Goal: Task Accomplishment & Management: Complete application form

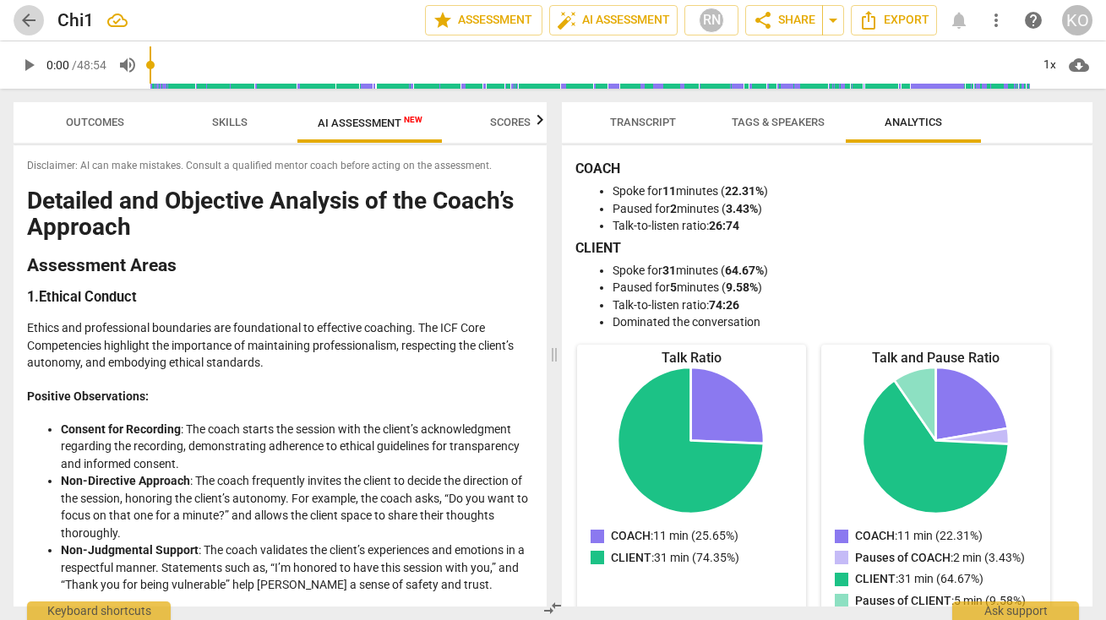
click at [24, 14] on span "arrow_back" at bounding box center [29, 20] width 20 height 20
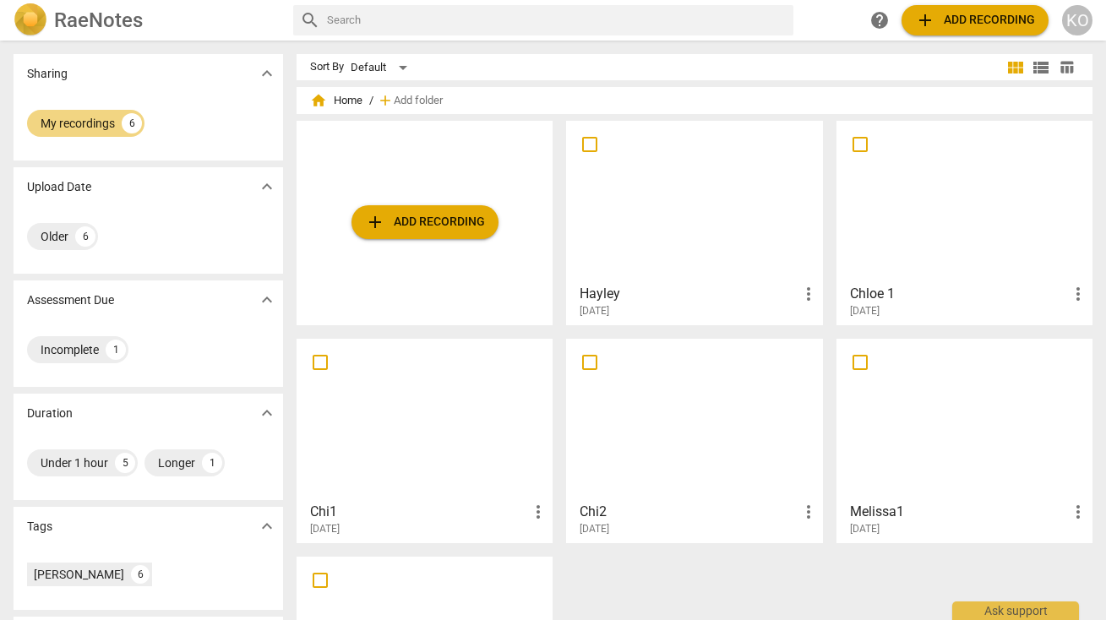
click at [638, 260] on div at bounding box center [694, 202] width 244 height 150
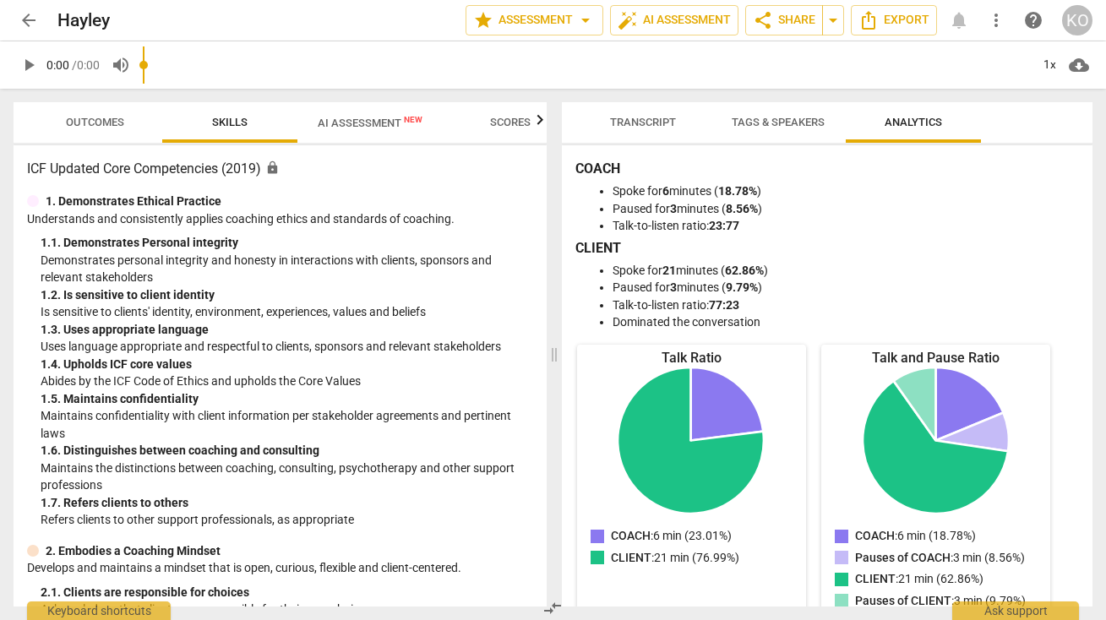
click at [373, 122] on span "AI Assessment New" at bounding box center [370, 123] width 105 height 13
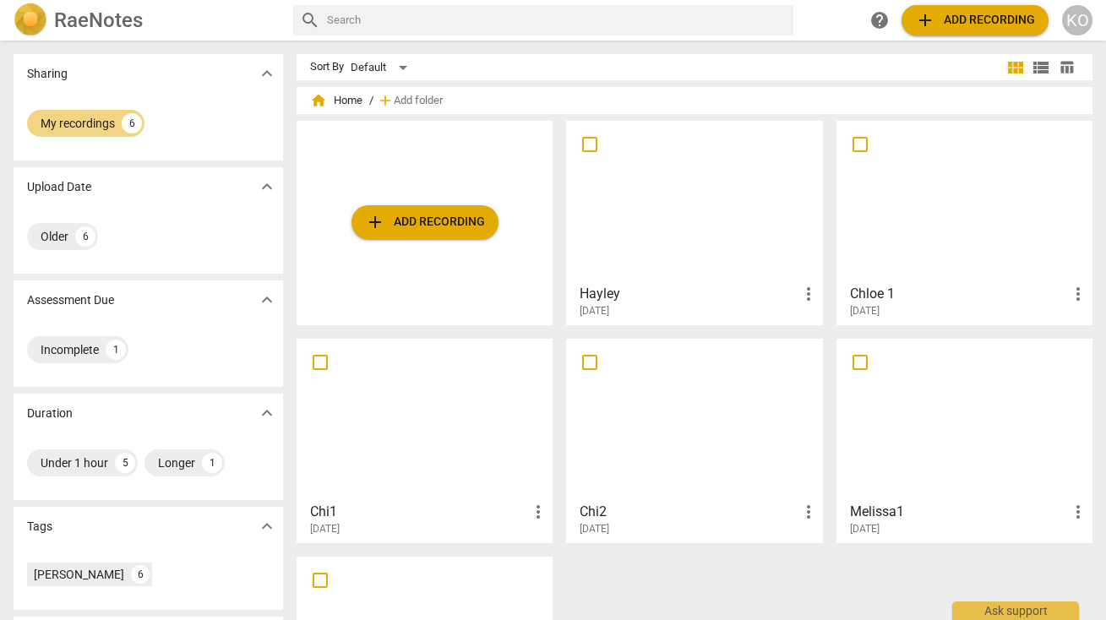
click at [890, 443] on div at bounding box center [964, 420] width 244 height 150
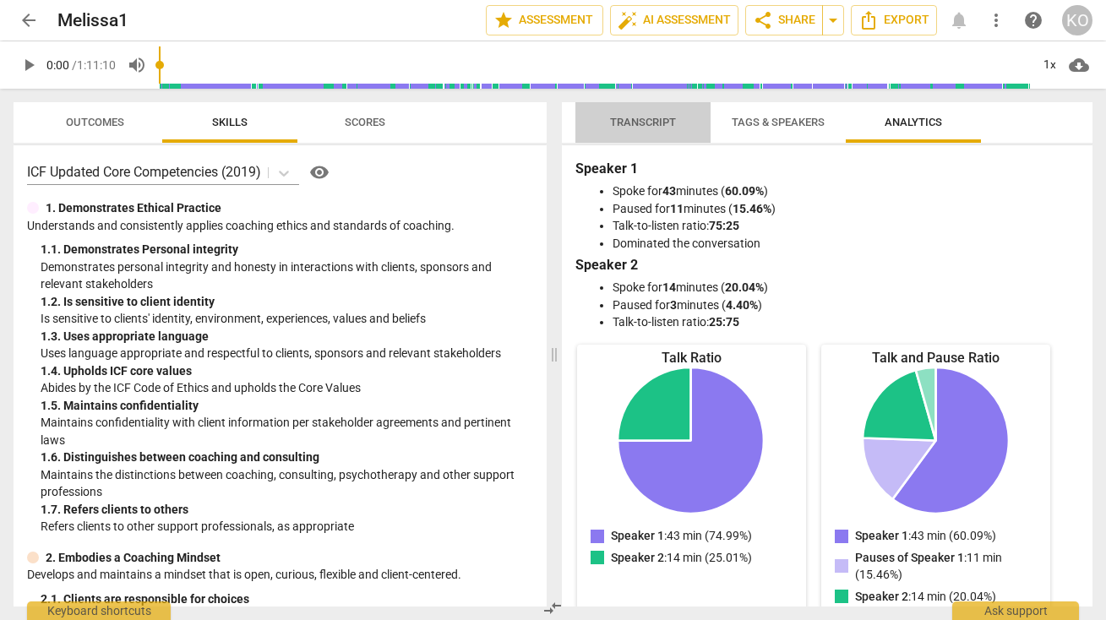
click at [640, 118] on span "Transcript" at bounding box center [643, 122] width 66 height 13
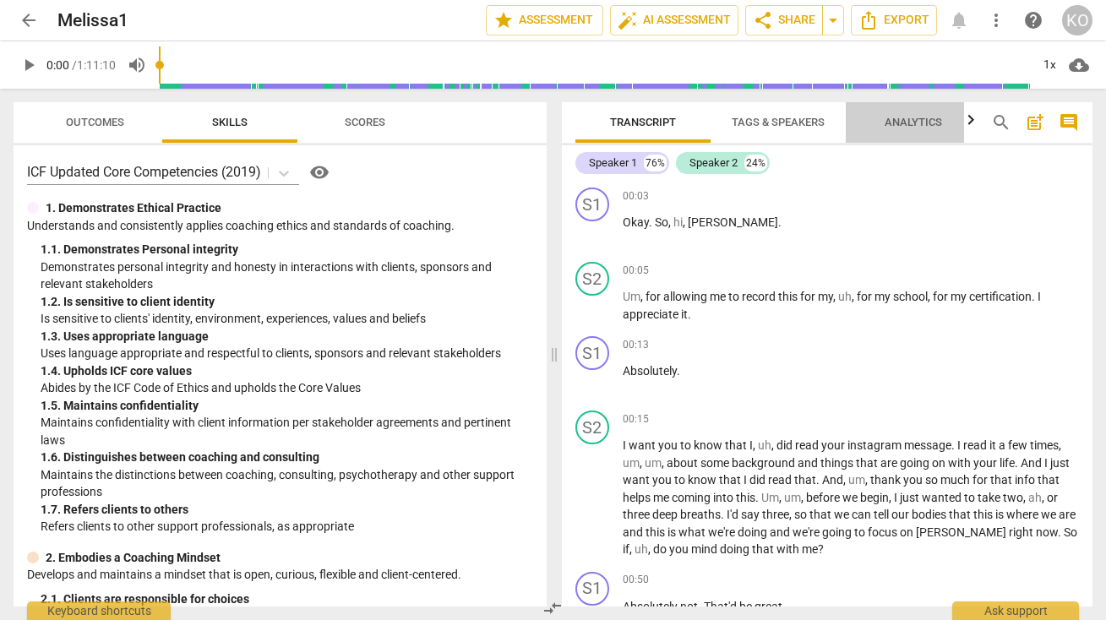
click at [912, 119] on span "Analytics" at bounding box center [913, 122] width 57 height 13
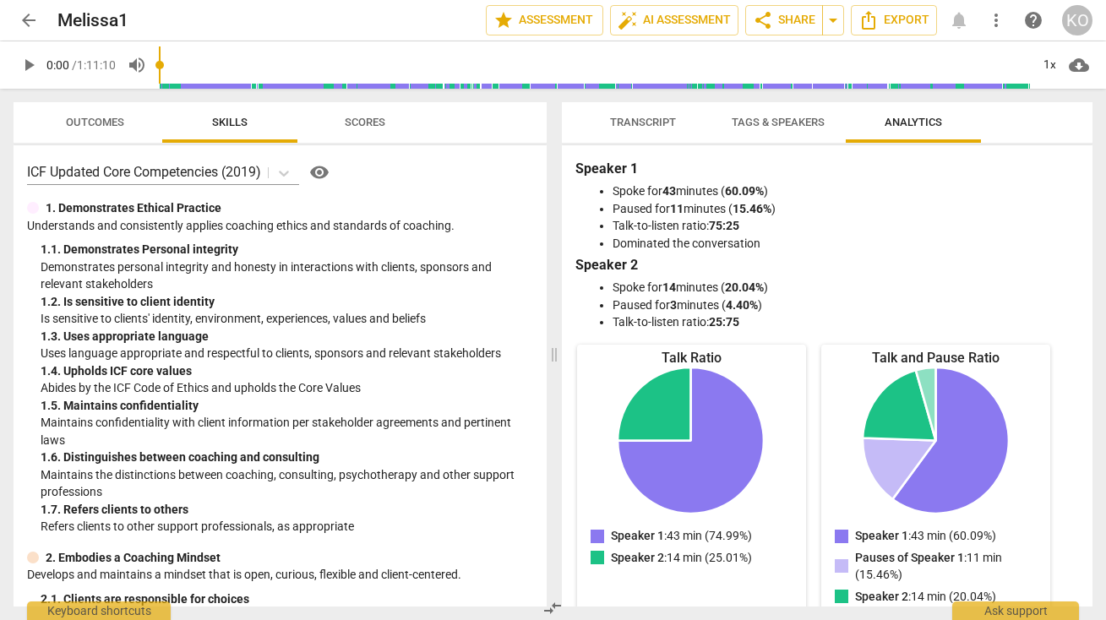
click at [773, 111] on button "Tags & Speakers" at bounding box center [777, 122] width 135 height 41
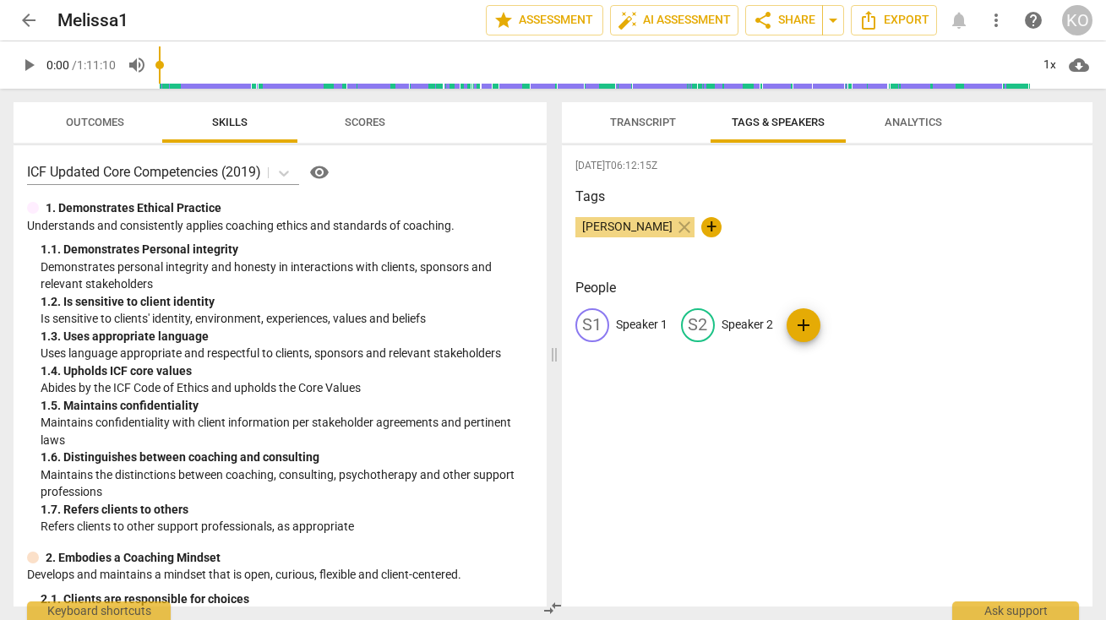
click at [745, 318] on p "Speaker 2" at bounding box center [747, 325] width 52 height 18
type input "COACH"
click at [633, 324] on p "Speaker 1" at bounding box center [642, 325] width 52 height 18
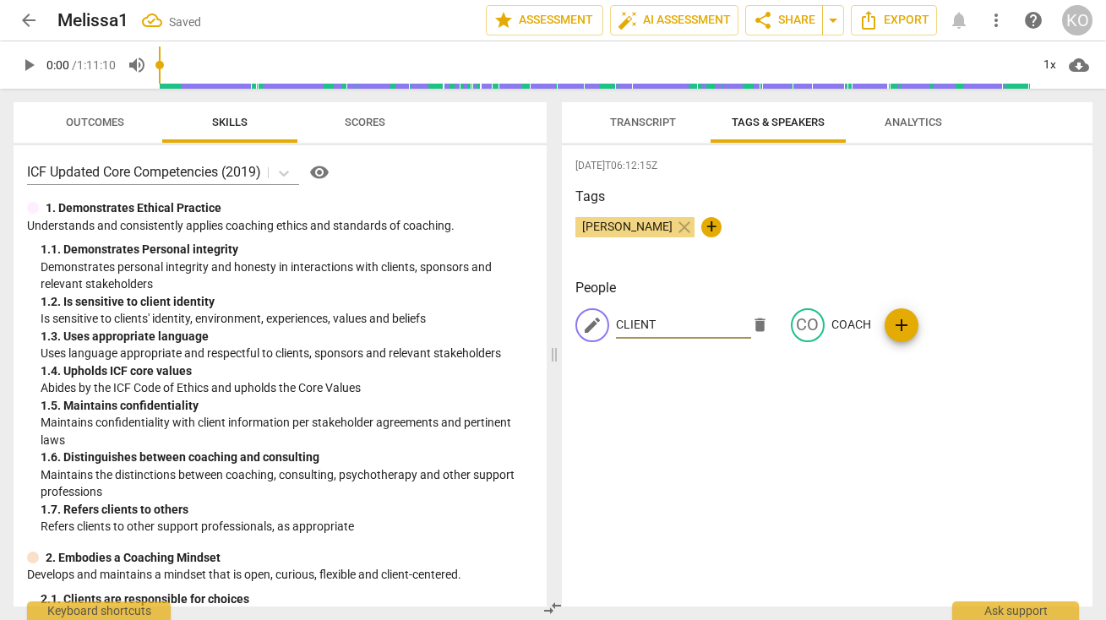
type input "CLIENT"
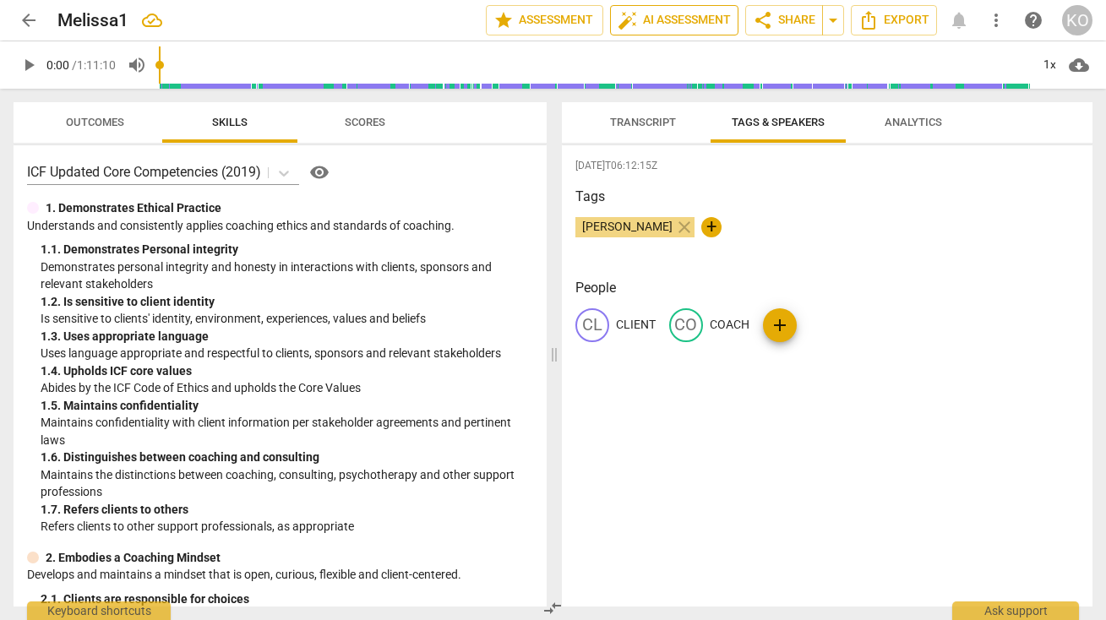
click at [673, 22] on span "auto_fix_high AI Assessment" at bounding box center [674, 20] width 113 height 20
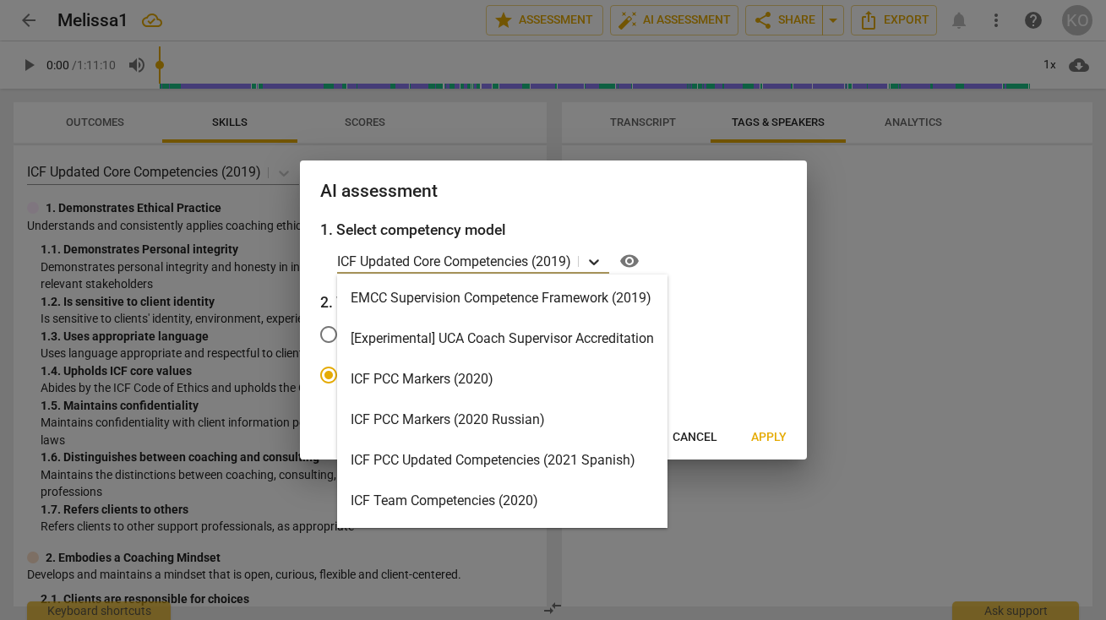
click at [592, 262] on icon at bounding box center [593, 261] width 17 height 17
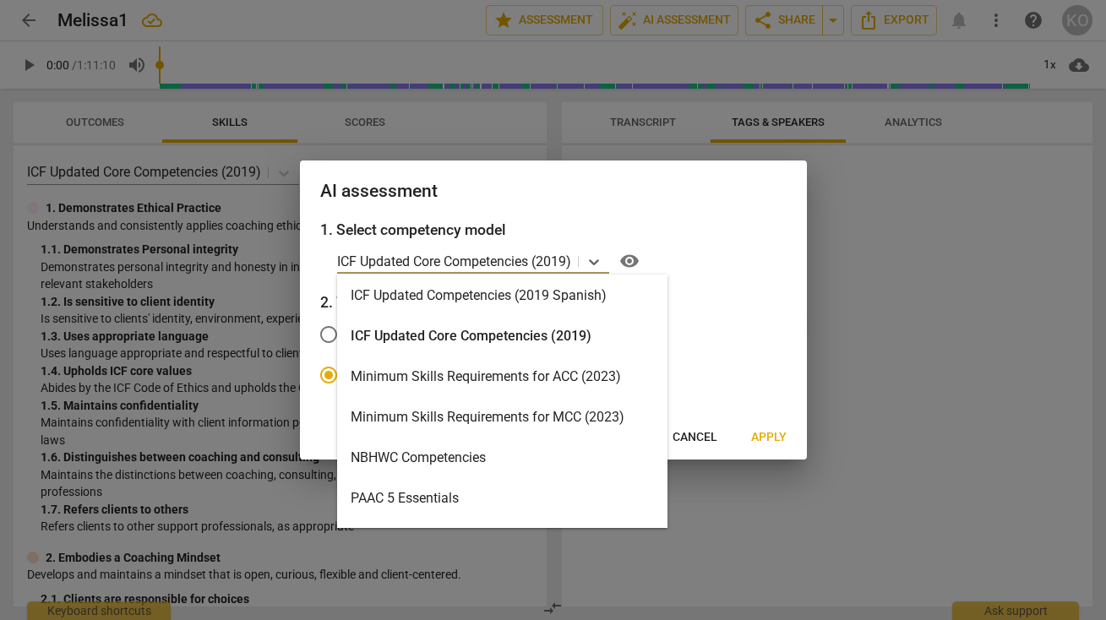
scroll to position [303, 0]
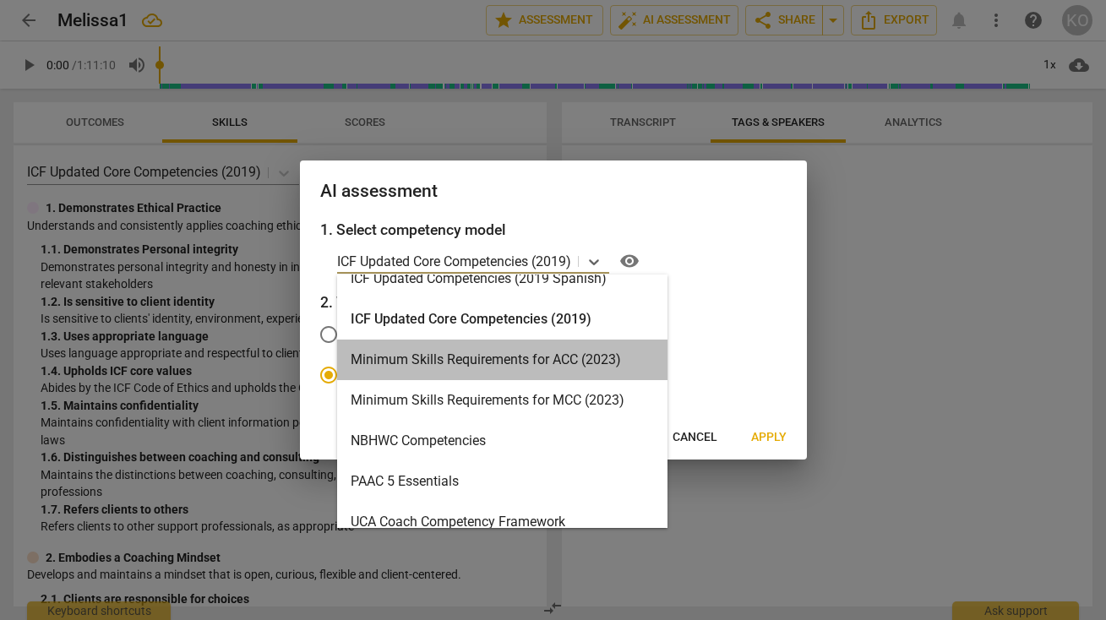
click at [487, 363] on div "Minimum Skills Requirements for ACC (2023)" at bounding box center [502, 360] width 330 height 41
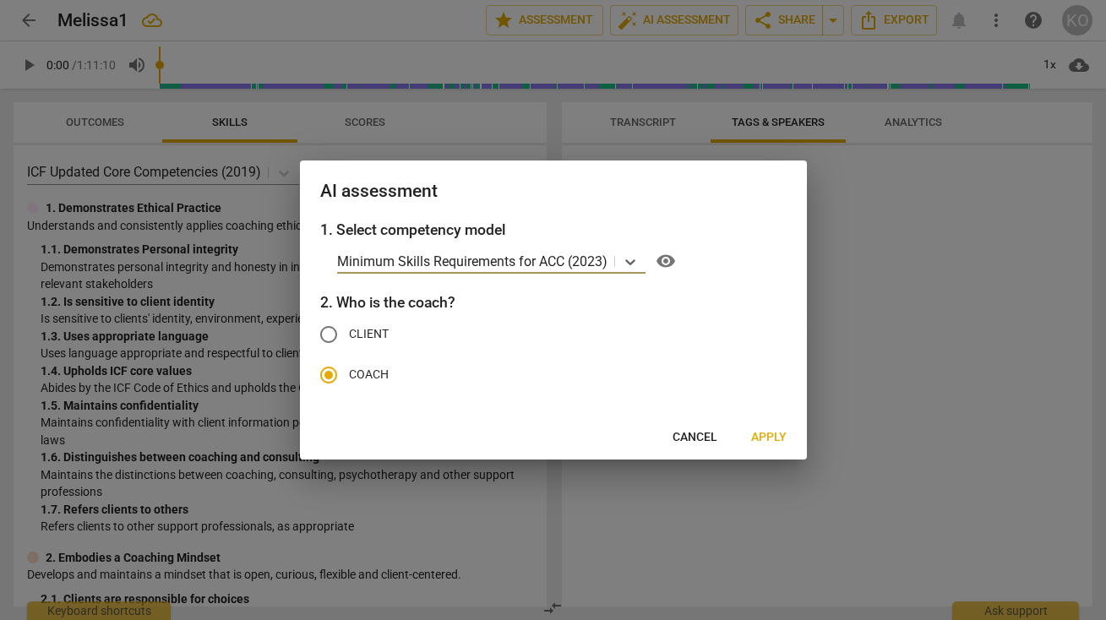
click at [775, 438] on span "Apply" at bounding box center [768, 437] width 35 height 17
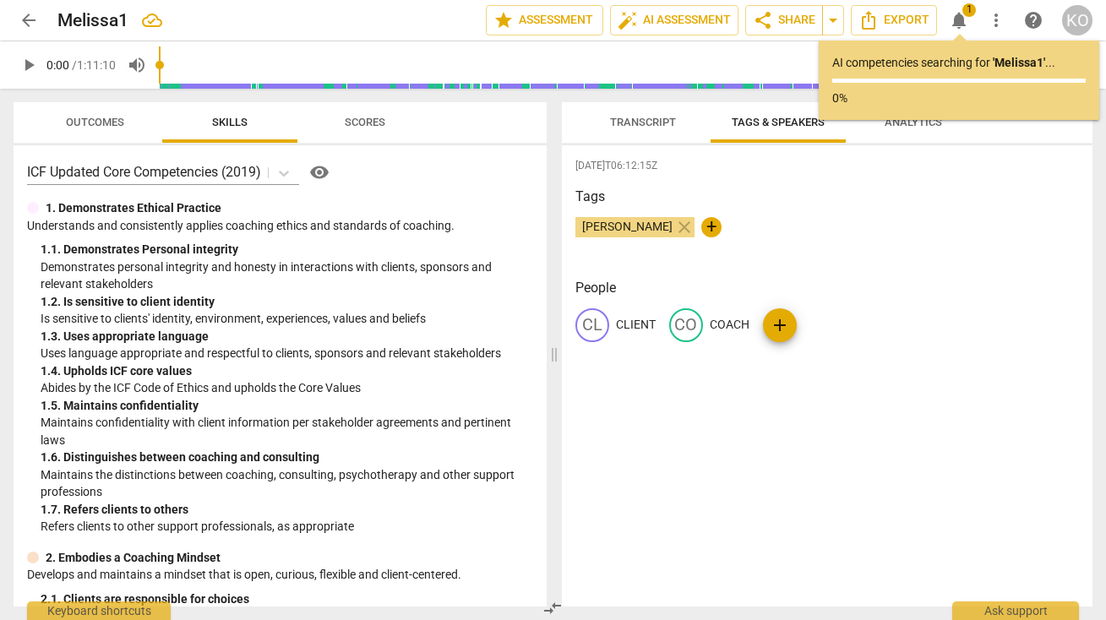
click at [28, 24] on span "arrow_back" at bounding box center [29, 20] width 20 height 20
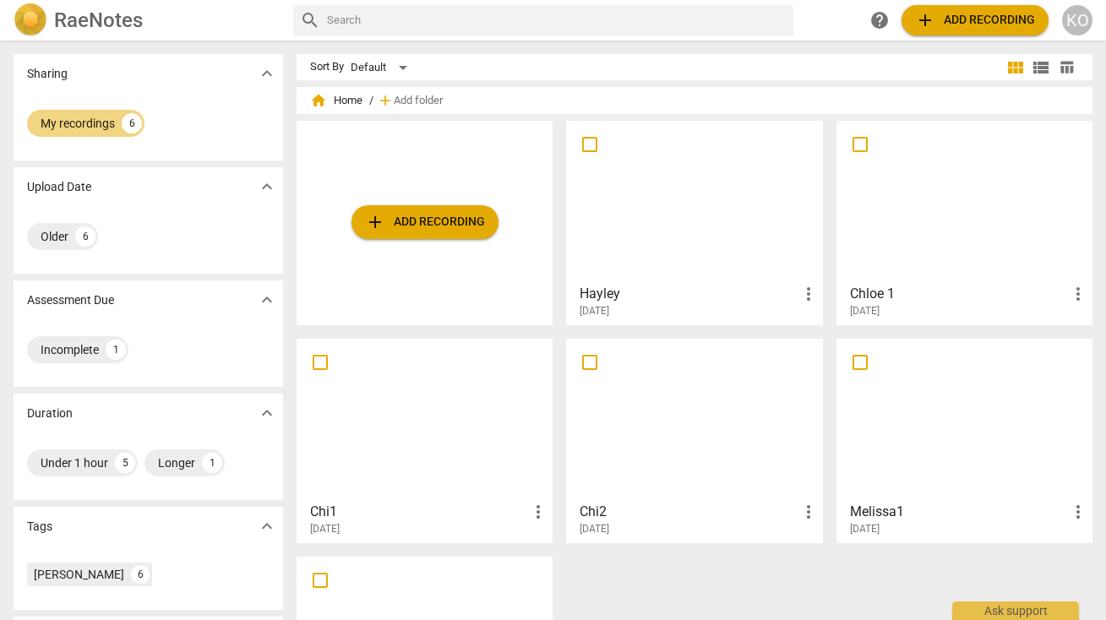
click at [697, 212] on div at bounding box center [694, 202] width 244 height 150
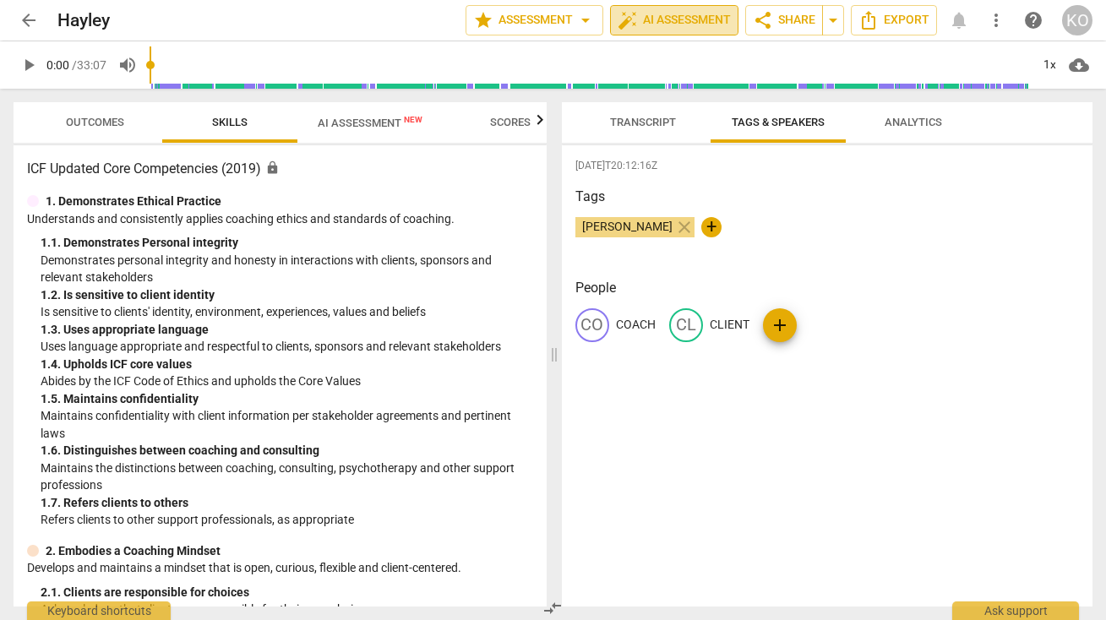
click at [684, 18] on span "auto_fix_high AI Assessment" at bounding box center [674, 20] width 113 height 20
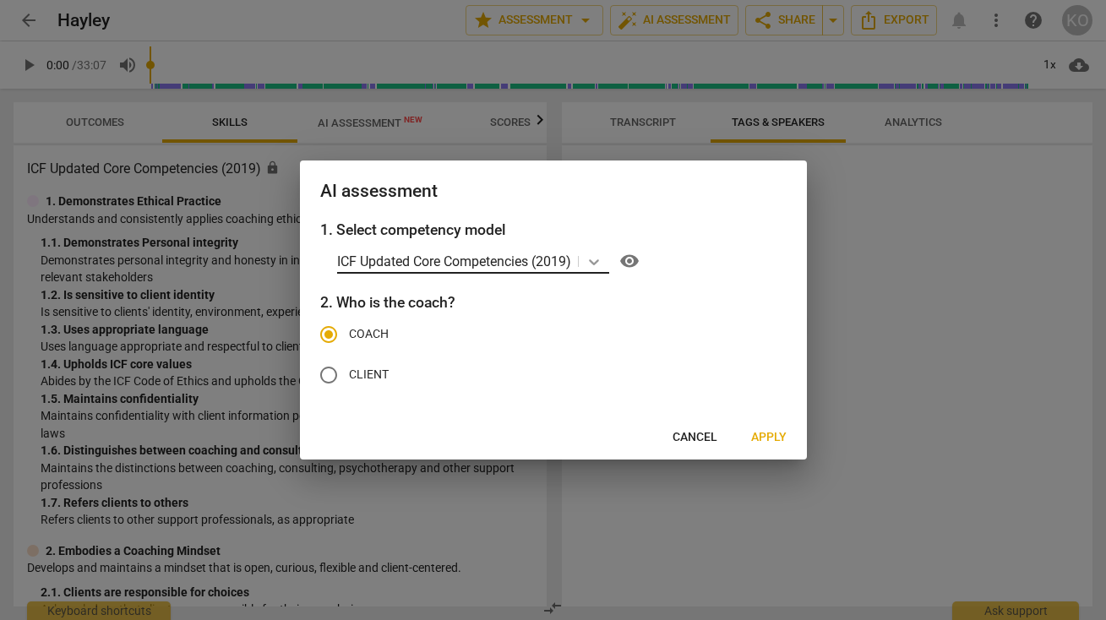
click at [593, 259] on icon at bounding box center [593, 261] width 17 height 17
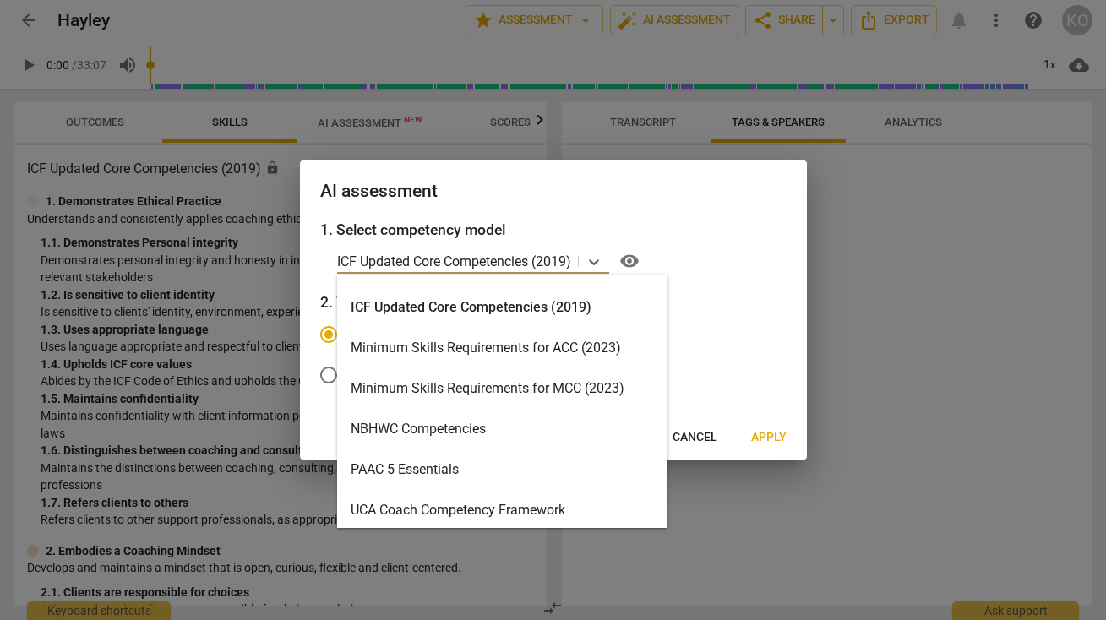
scroll to position [313, 0]
click at [509, 351] on div "Minimum Skills Requirements for ACC (2023)" at bounding box center [502, 350] width 330 height 41
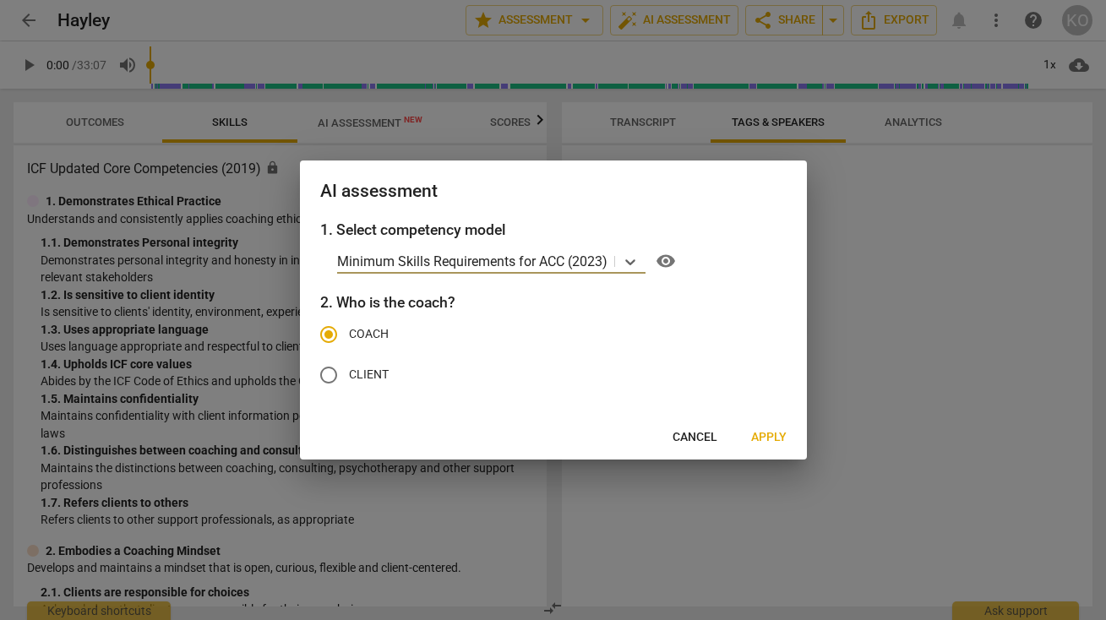
click at [765, 439] on span "Apply" at bounding box center [768, 437] width 35 height 17
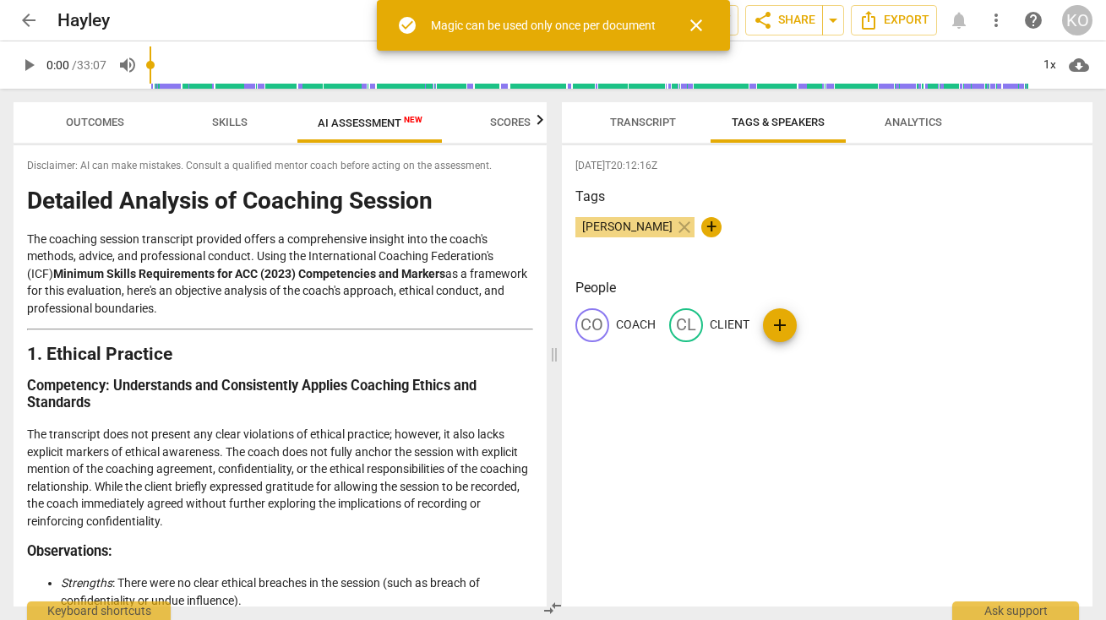
click at [692, 39] on button "close" at bounding box center [696, 25] width 41 height 41
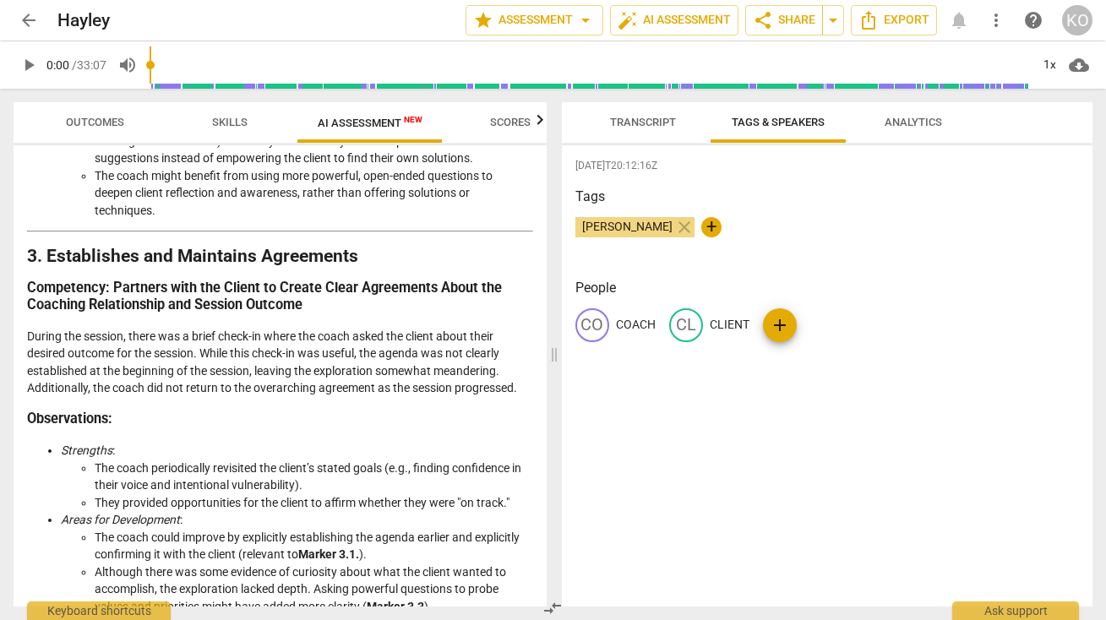
scroll to position [721, 0]
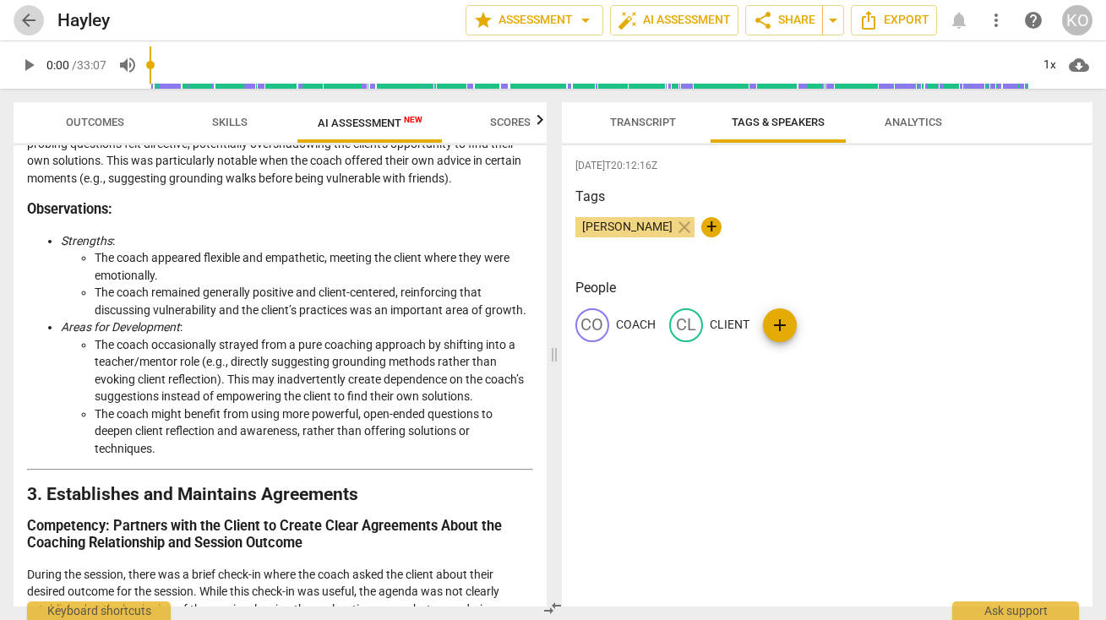
click at [24, 14] on span "arrow_back" at bounding box center [29, 20] width 20 height 20
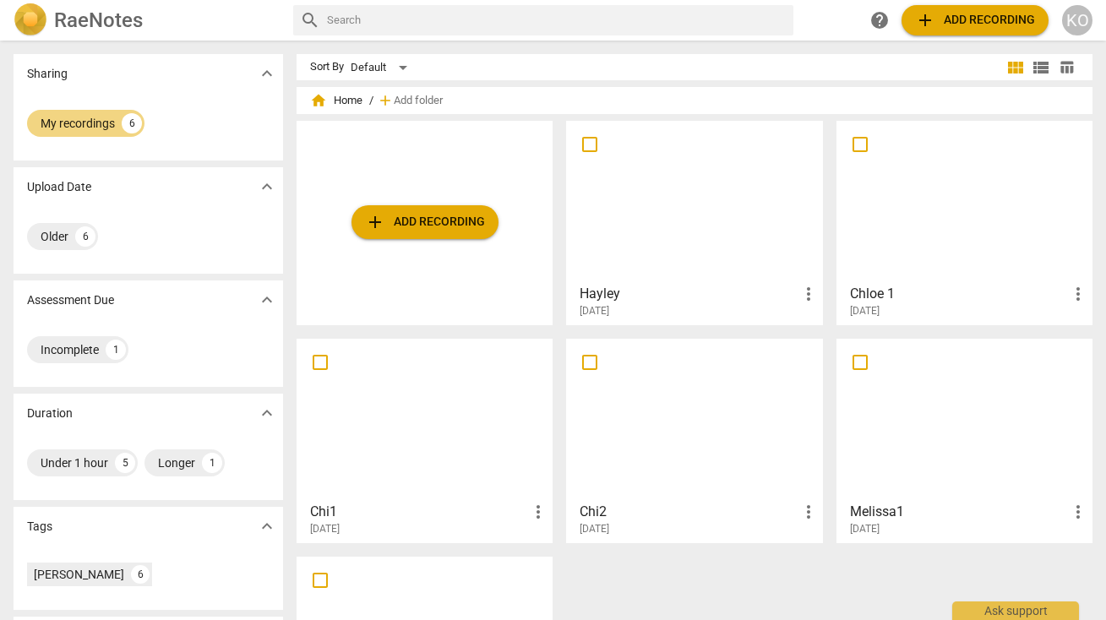
click at [378, 438] on div at bounding box center [424, 420] width 244 height 150
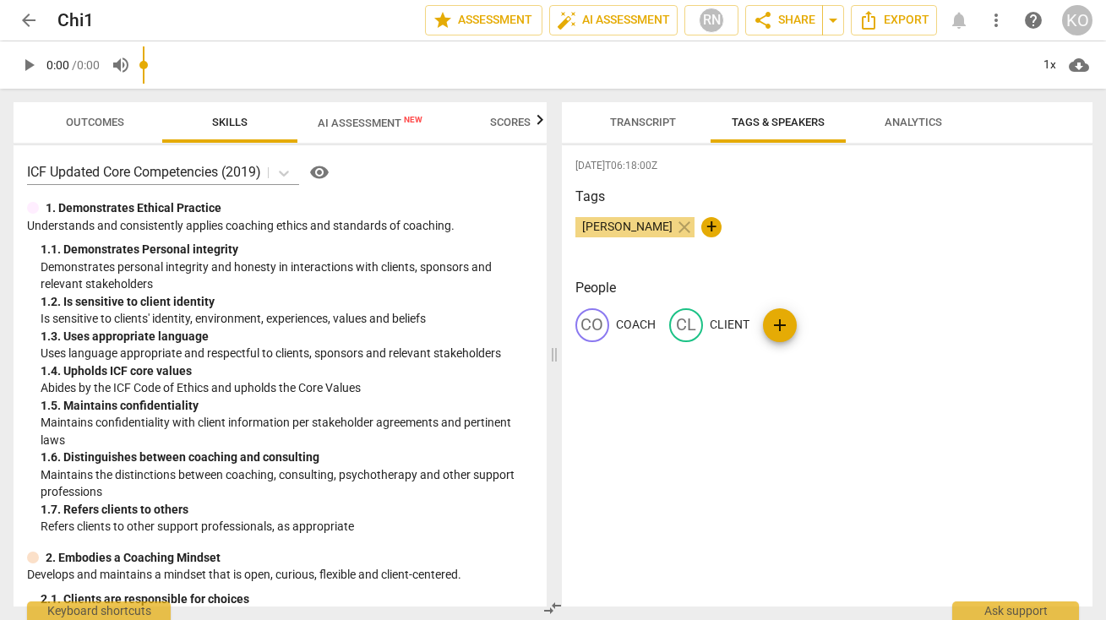
click at [395, 118] on span "AI Assessment New" at bounding box center [370, 123] width 105 height 13
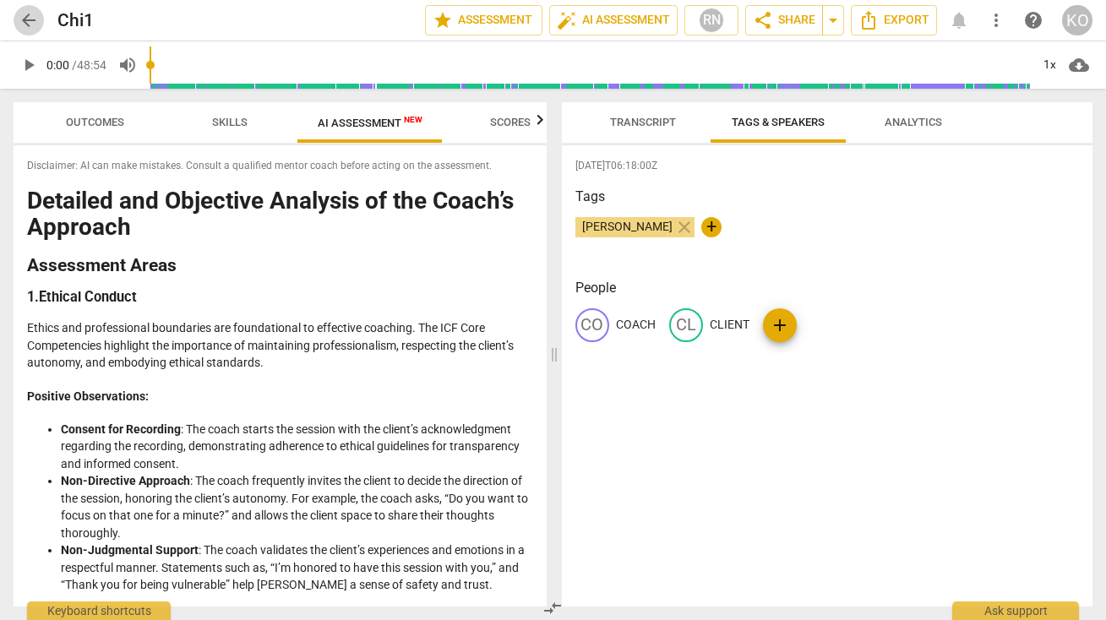
click at [24, 22] on span "arrow_back" at bounding box center [29, 20] width 20 height 20
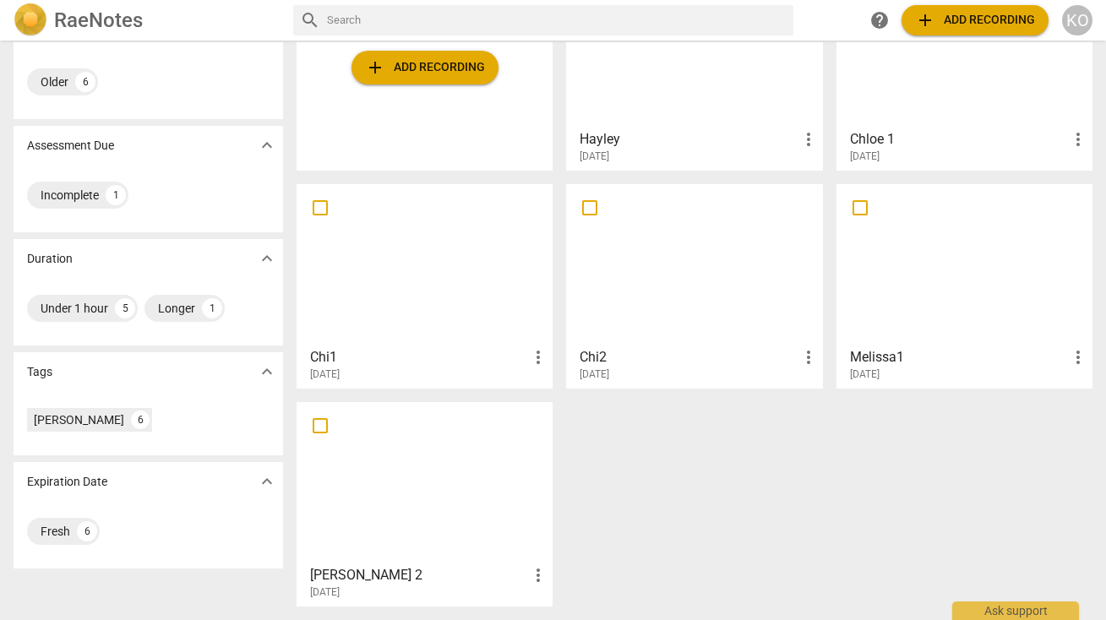
scroll to position [155, 0]
click at [901, 276] on div at bounding box center [964, 265] width 244 height 150
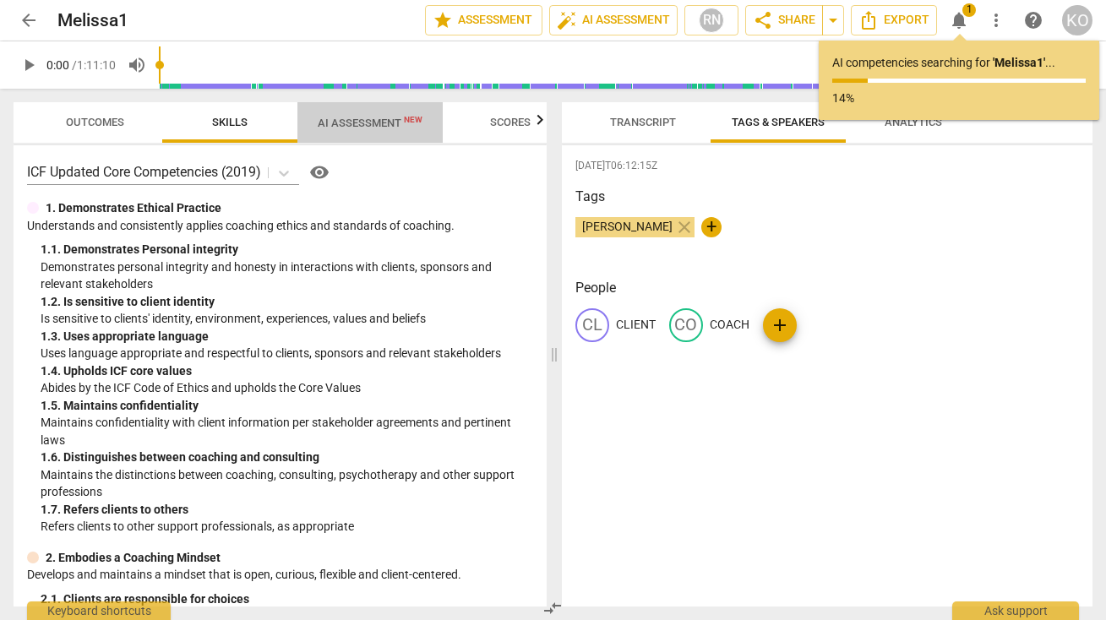
click at [368, 127] on span "AI Assessment New" at bounding box center [370, 123] width 105 height 13
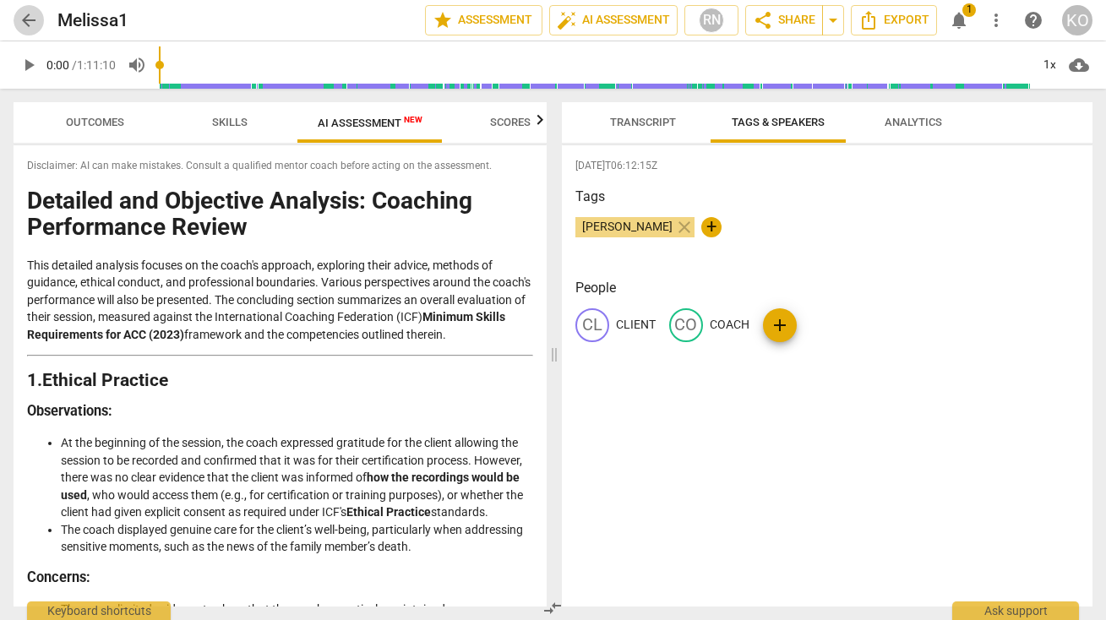
click at [27, 22] on span "arrow_back" at bounding box center [29, 20] width 20 height 20
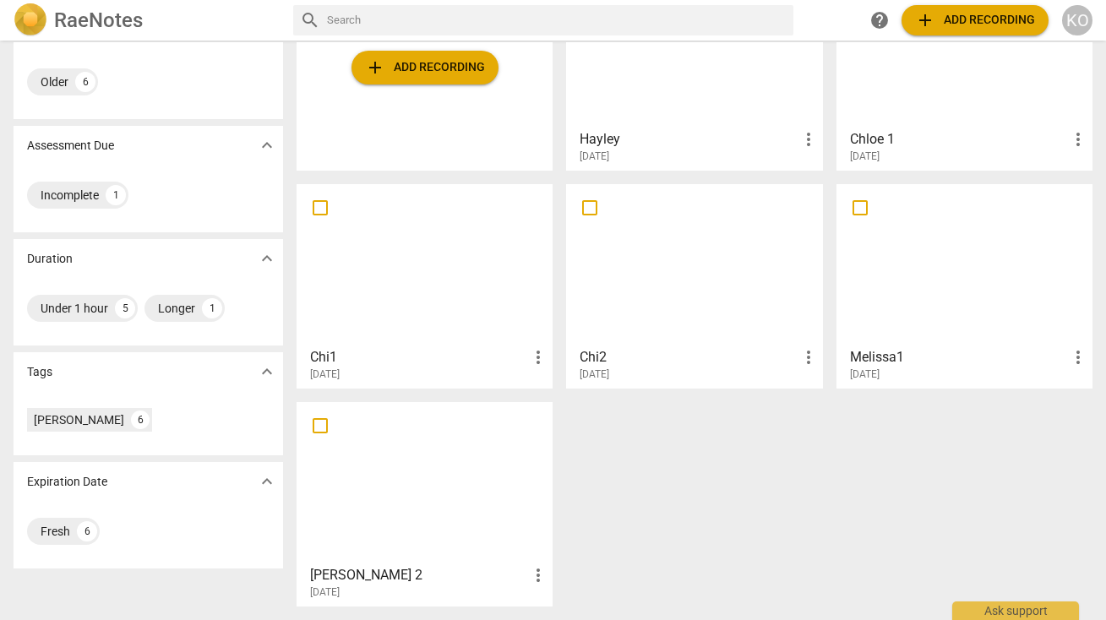
scroll to position [155, 0]
click at [435, 471] on div at bounding box center [424, 483] width 244 height 150
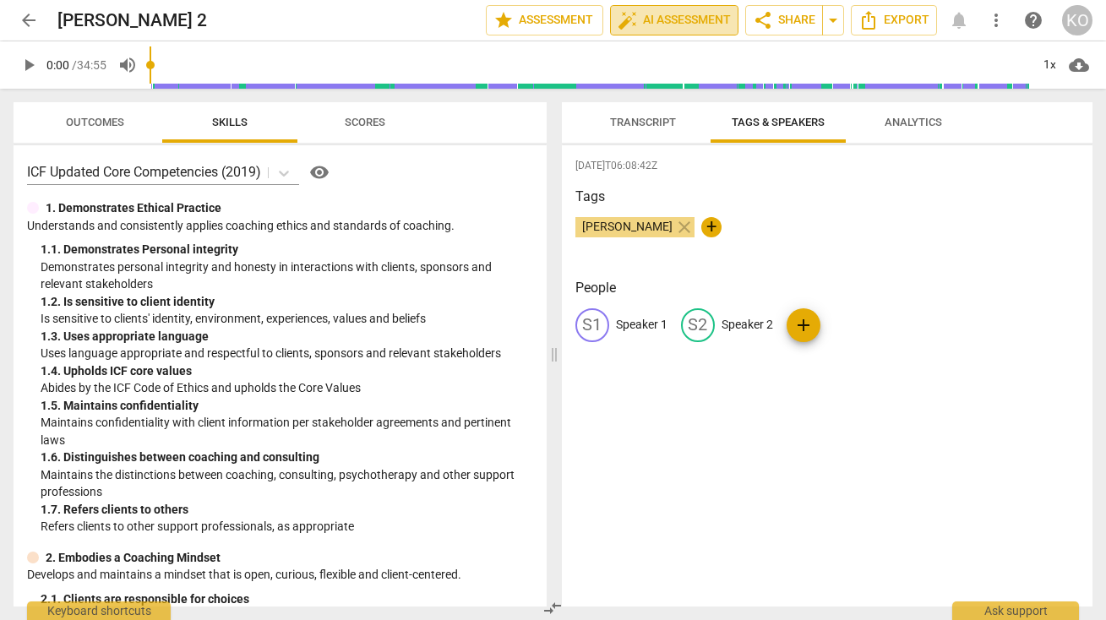
click at [688, 19] on span "auto_fix_high AI Assessment" at bounding box center [674, 20] width 113 height 20
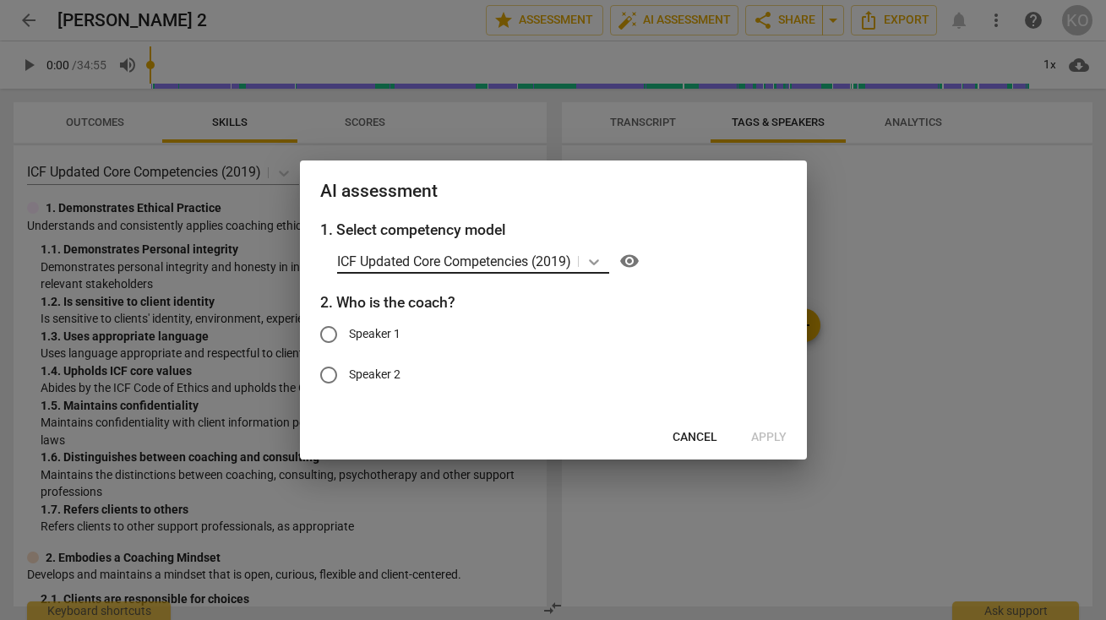
click at [599, 260] on icon at bounding box center [593, 261] width 17 height 17
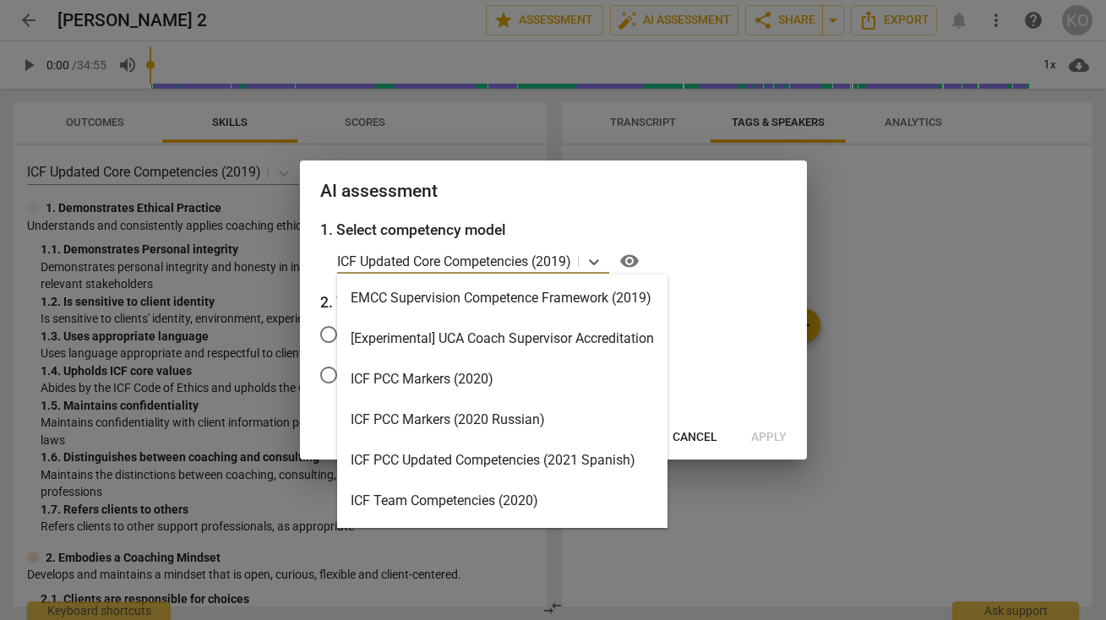
scroll to position [362, 0]
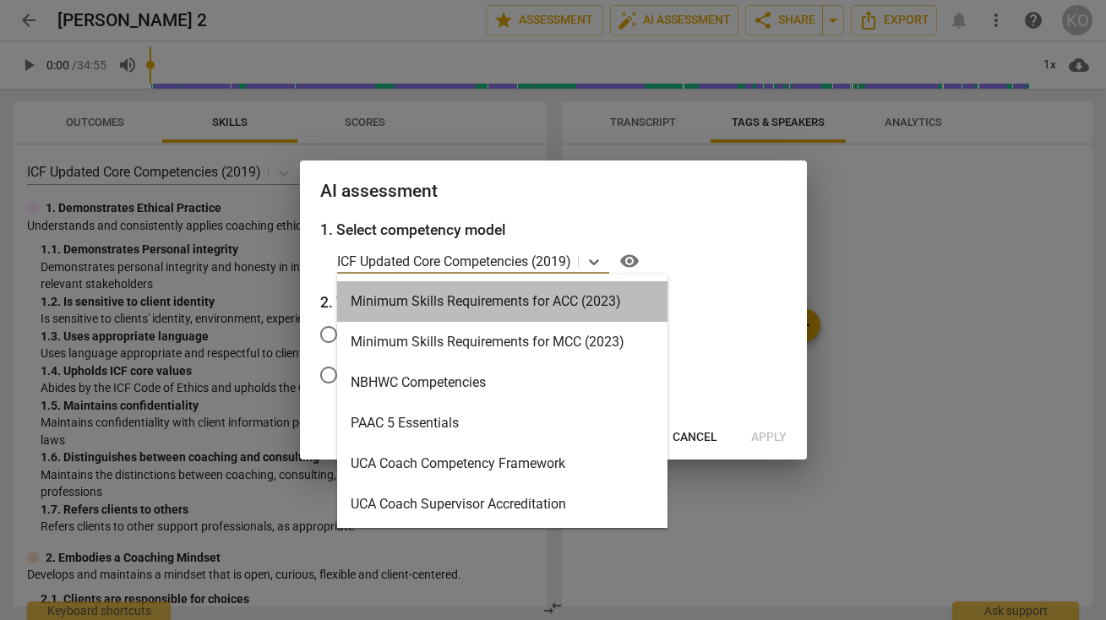
click at [501, 304] on div "Minimum Skills Requirements for ACC (2023)" at bounding box center [502, 301] width 330 height 41
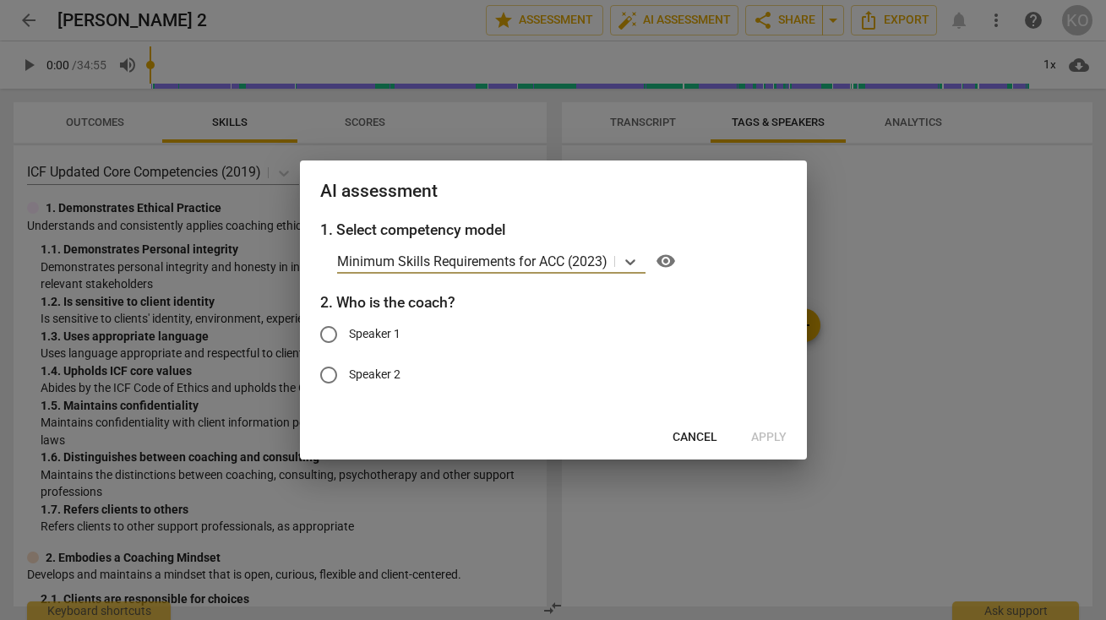
click at [684, 437] on span "Cancel" at bounding box center [694, 437] width 45 height 17
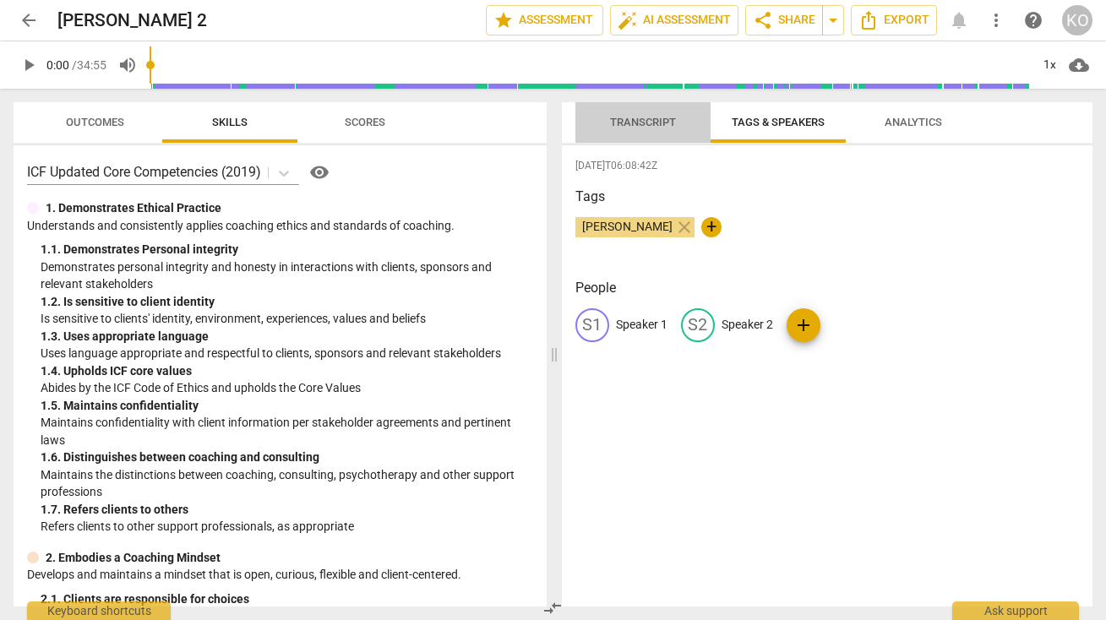
click at [630, 122] on span "Transcript" at bounding box center [643, 122] width 66 height 13
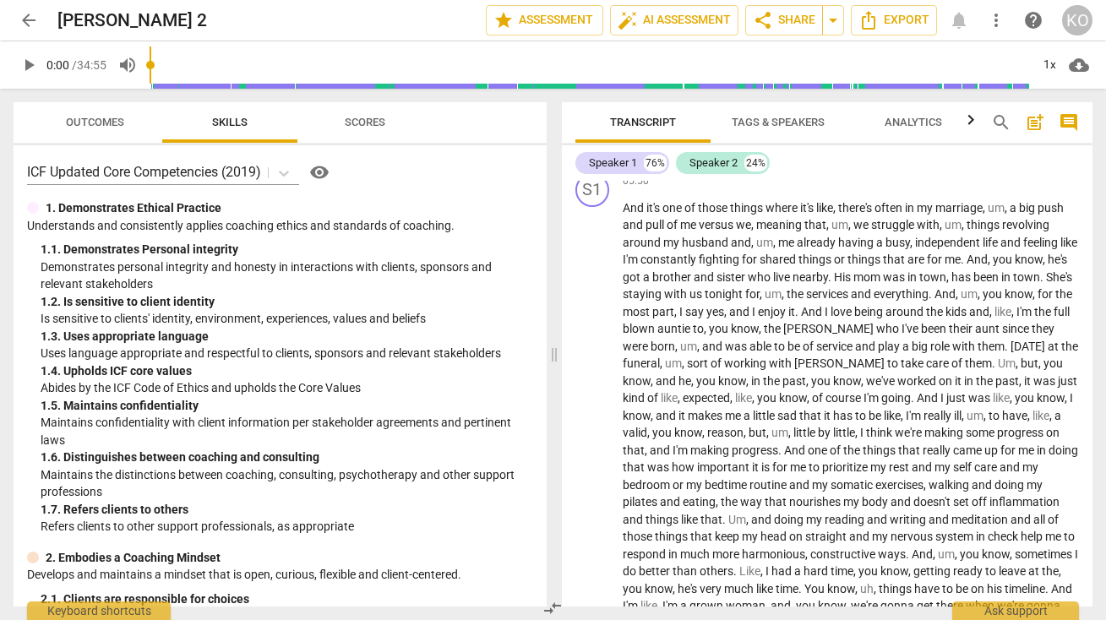
scroll to position [291, 0]
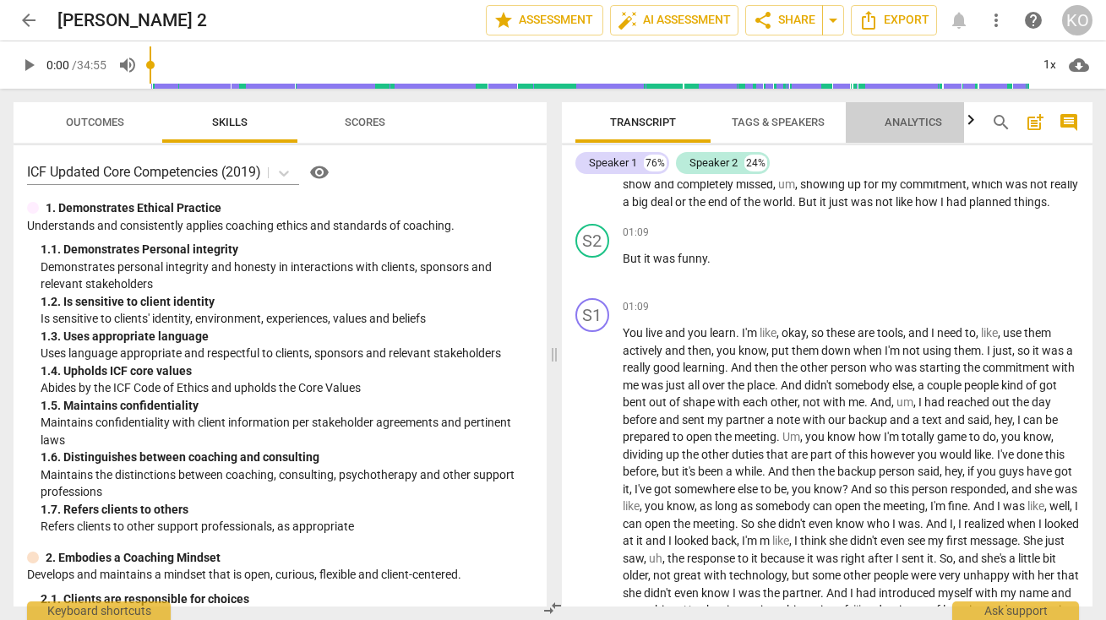
click at [920, 122] on span "Analytics" at bounding box center [913, 122] width 57 height 13
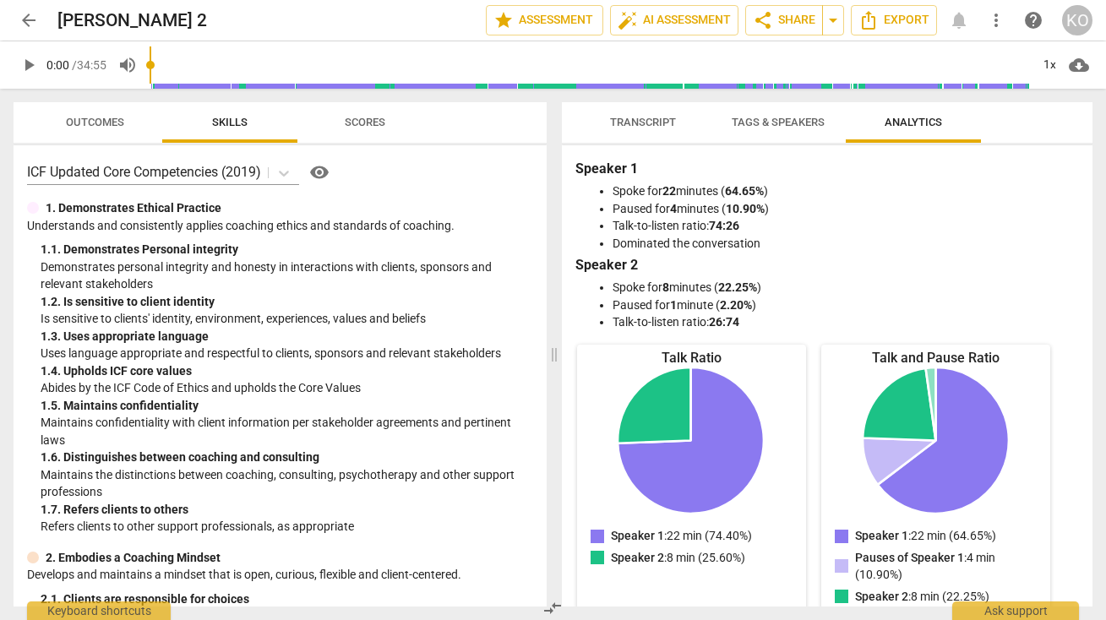
click at [660, 120] on span "Transcript" at bounding box center [643, 122] width 66 height 13
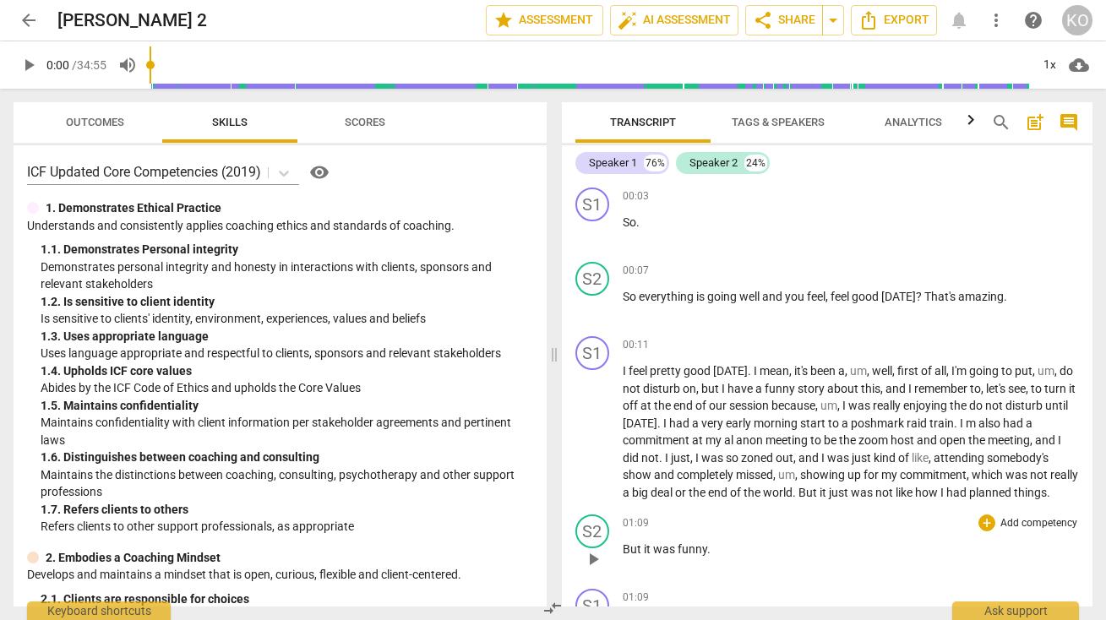
scroll to position [0, 0]
click at [776, 123] on span "Tags & Speakers" at bounding box center [778, 122] width 93 height 13
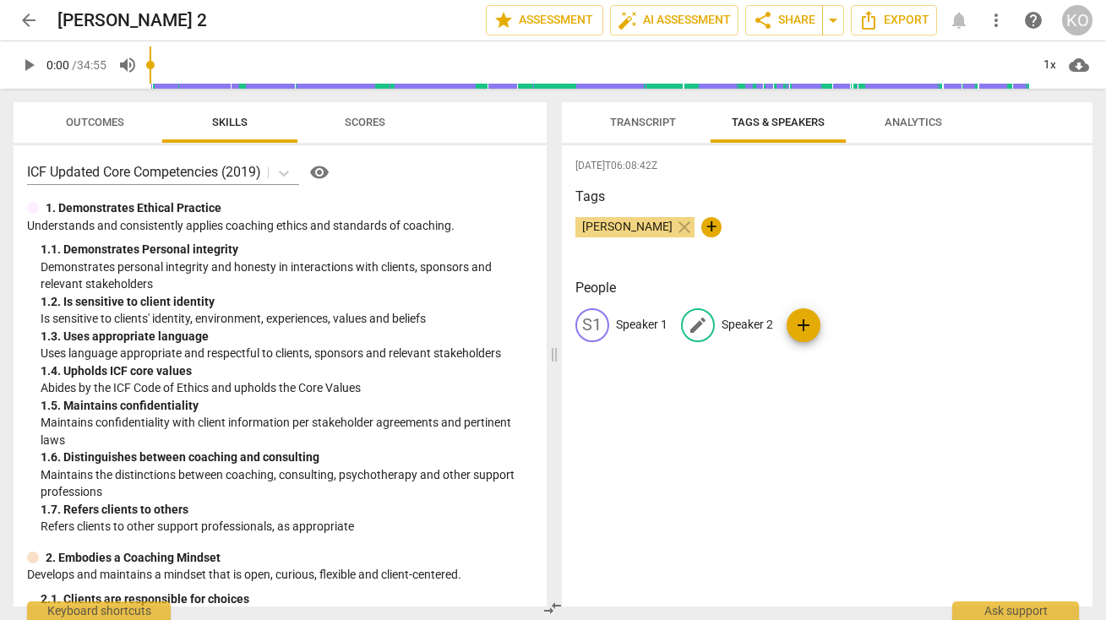
click at [754, 323] on p "Speaker 2" at bounding box center [747, 325] width 52 height 18
type input "COACH"
click at [641, 316] on p "Speaker 1" at bounding box center [642, 325] width 52 height 18
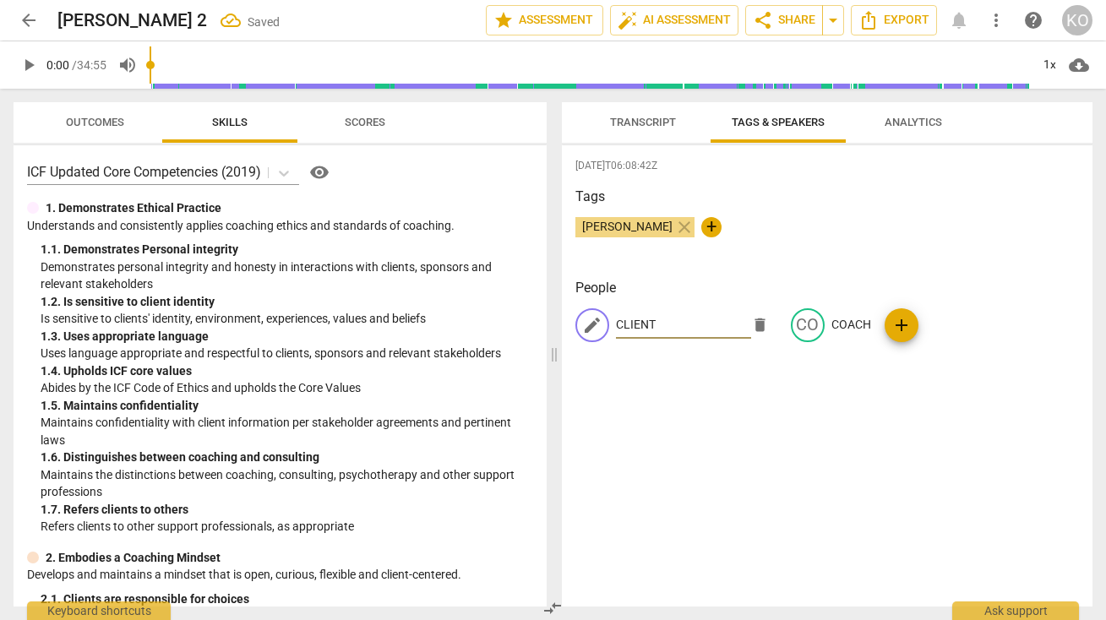
type input "CLIENT"
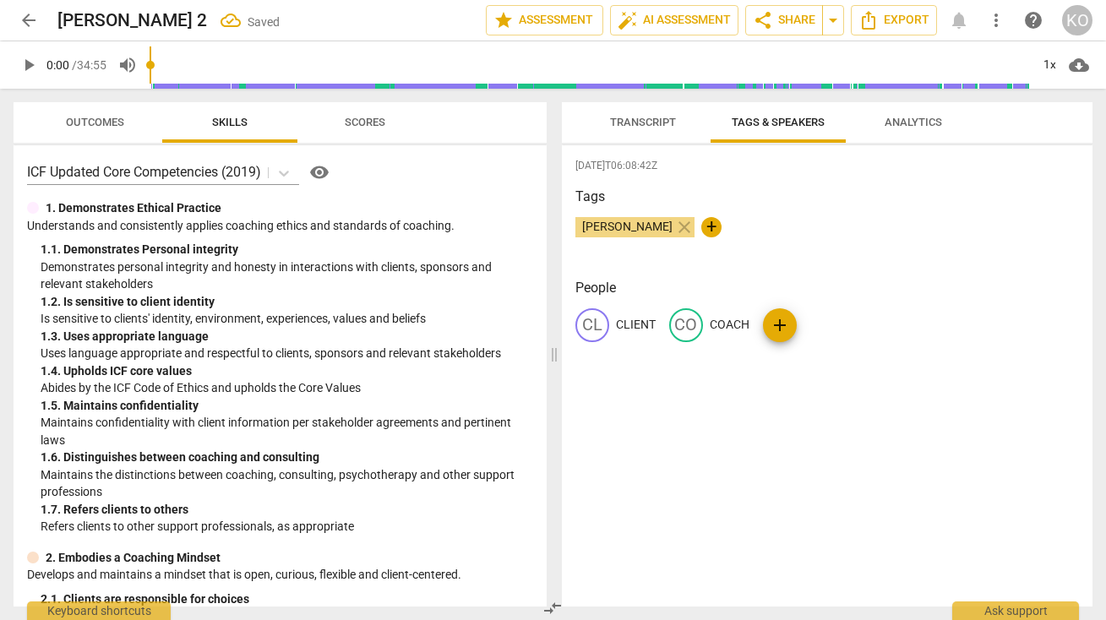
click at [629, 122] on span "Transcript" at bounding box center [643, 122] width 66 height 13
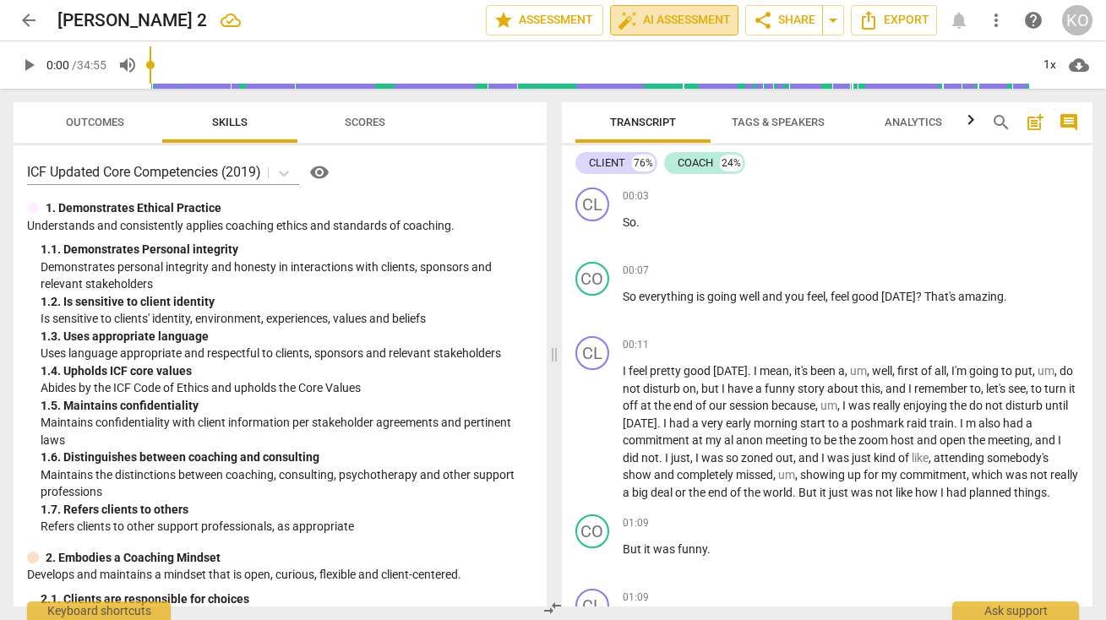
click at [678, 22] on span "auto_fix_high AI Assessment" at bounding box center [674, 20] width 113 height 20
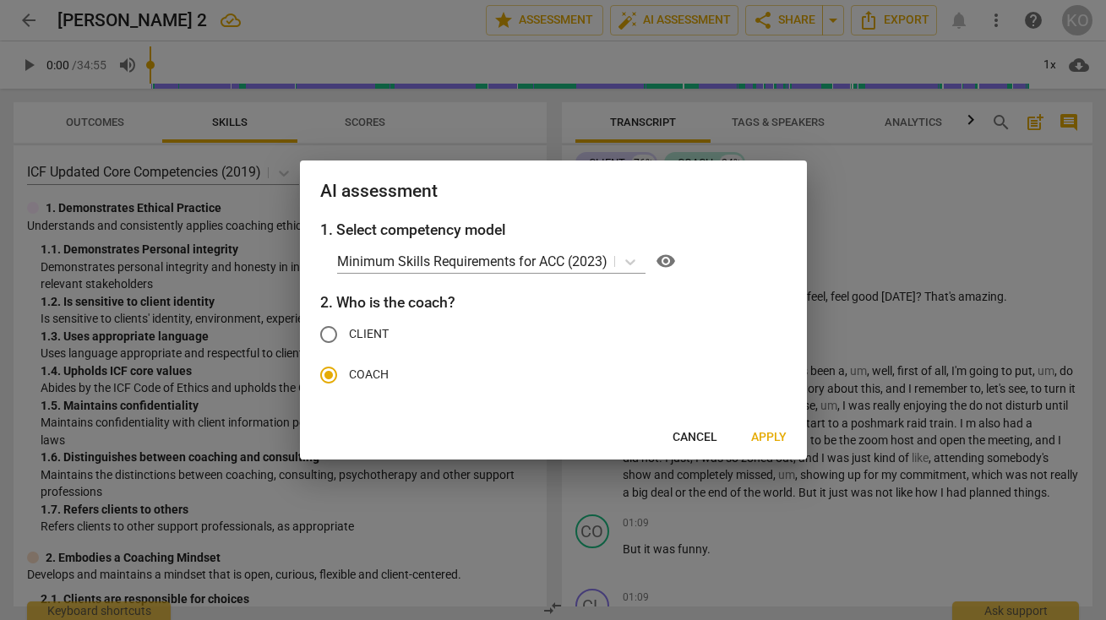
click at [777, 437] on span "Apply" at bounding box center [768, 437] width 35 height 17
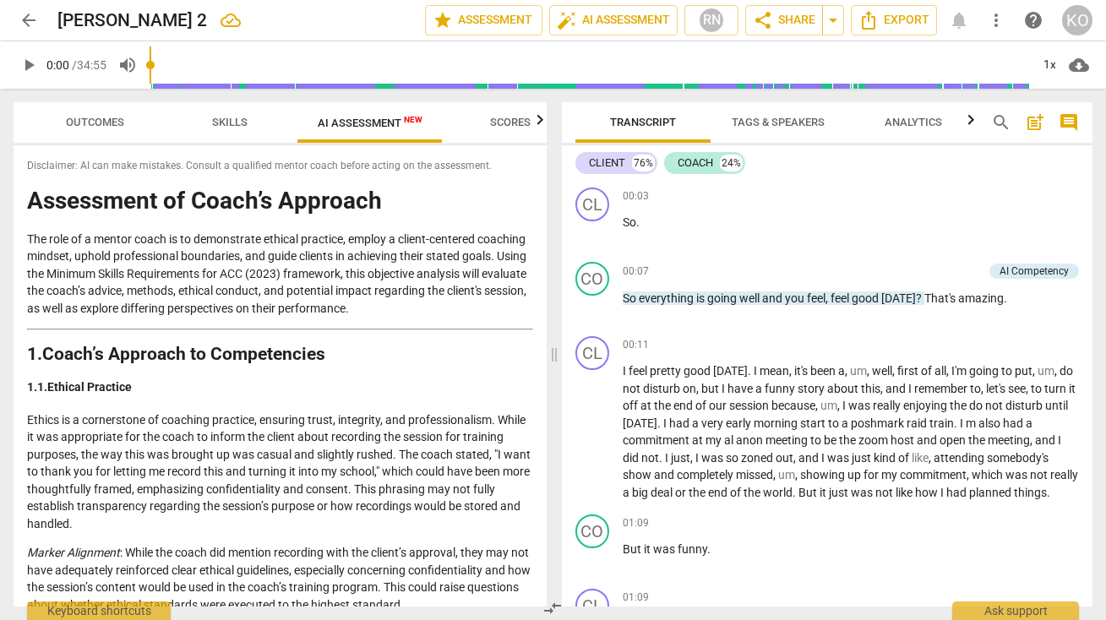
click at [30, 20] on span "arrow_back" at bounding box center [29, 20] width 20 height 20
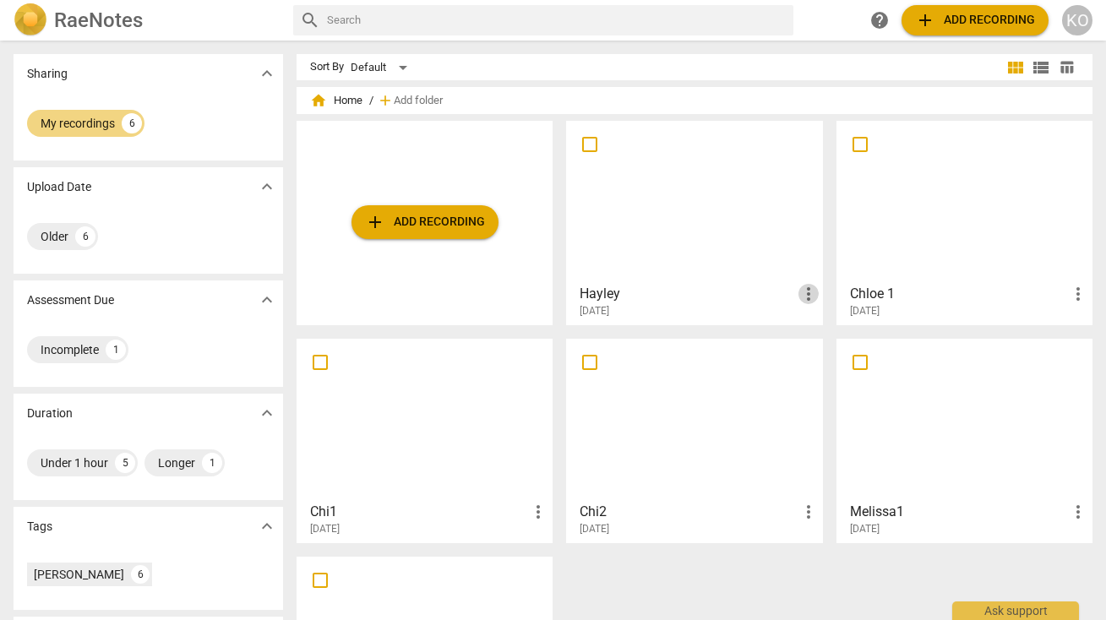
click at [801, 296] on span "more_vert" at bounding box center [808, 294] width 20 height 20
click at [825, 296] on li "Move" at bounding box center [825, 294] width 64 height 41
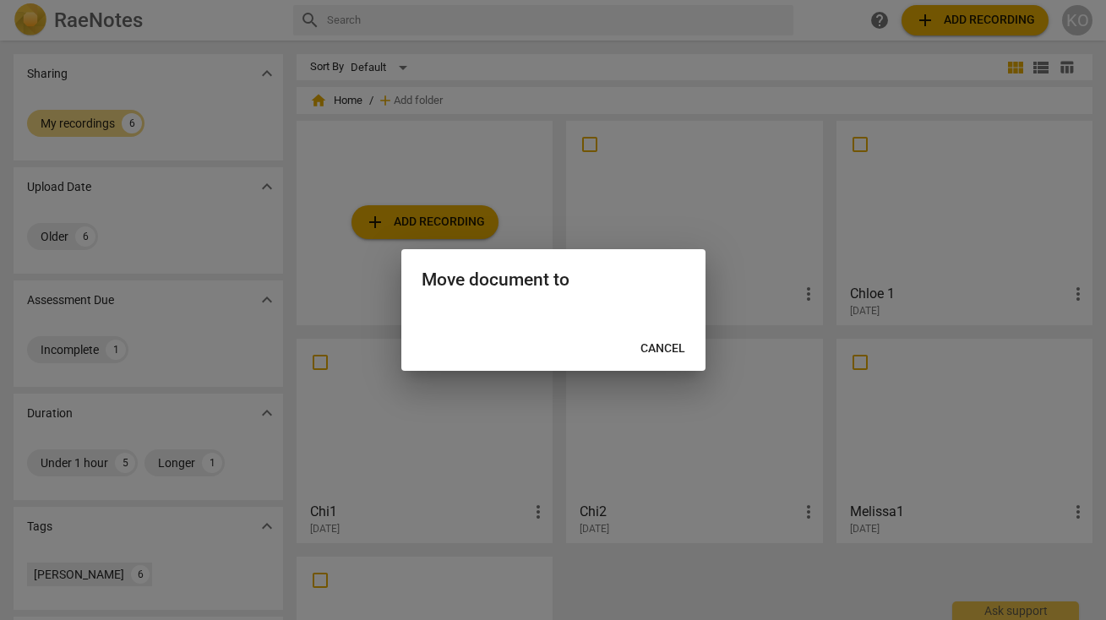
click at [668, 353] on span "Cancel" at bounding box center [662, 348] width 45 height 17
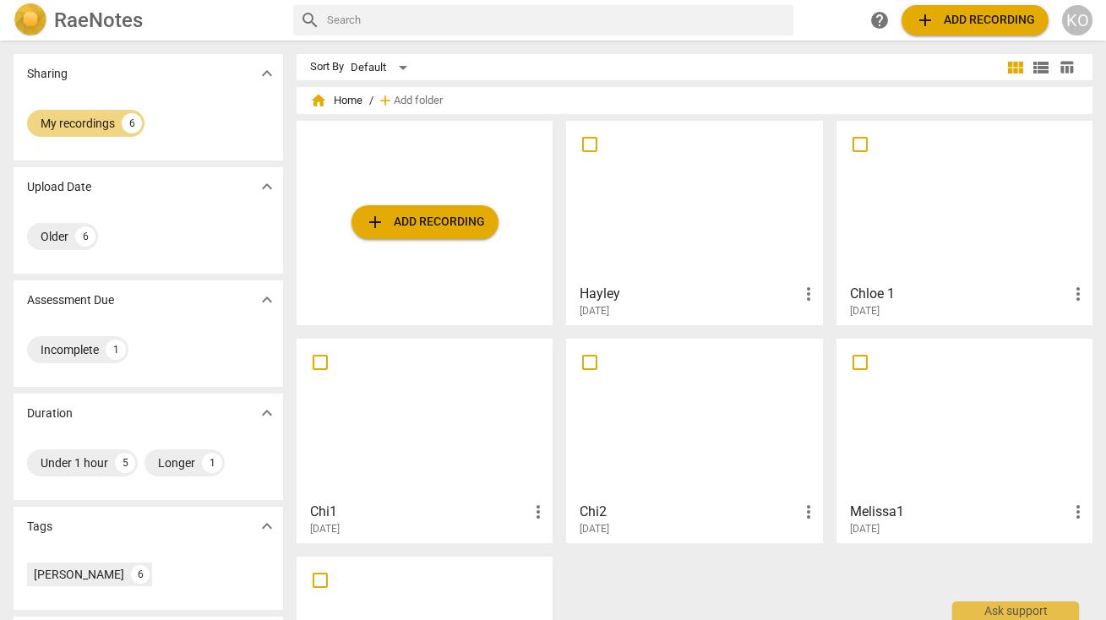
click at [698, 222] on div at bounding box center [694, 202] width 244 height 150
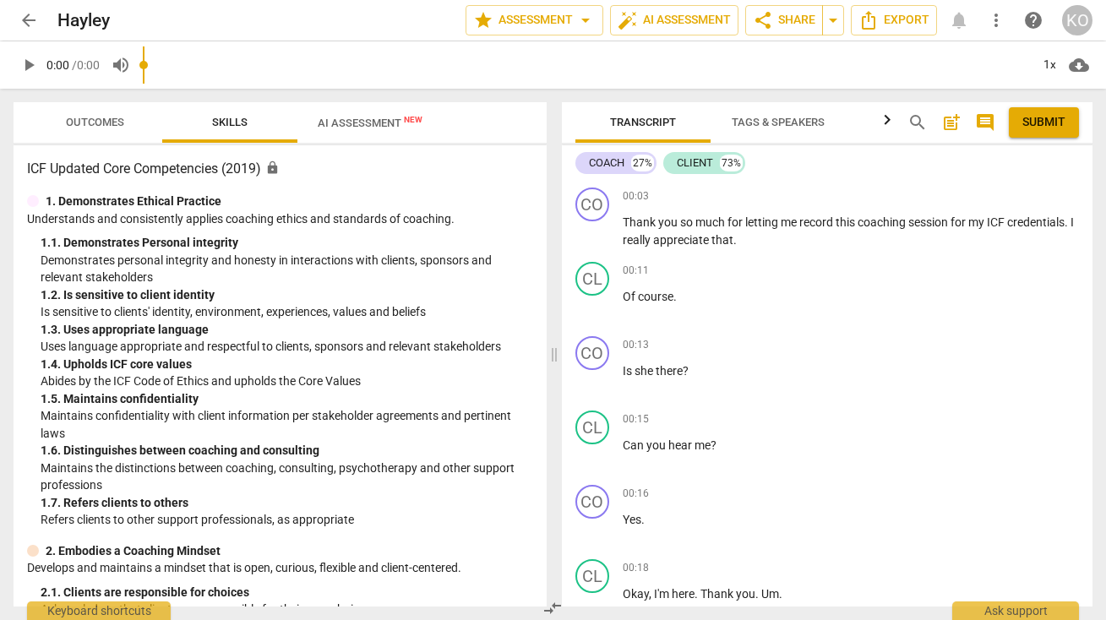
click at [384, 125] on span "AI Assessment New" at bounding box center [370, 123] width 105 height 13
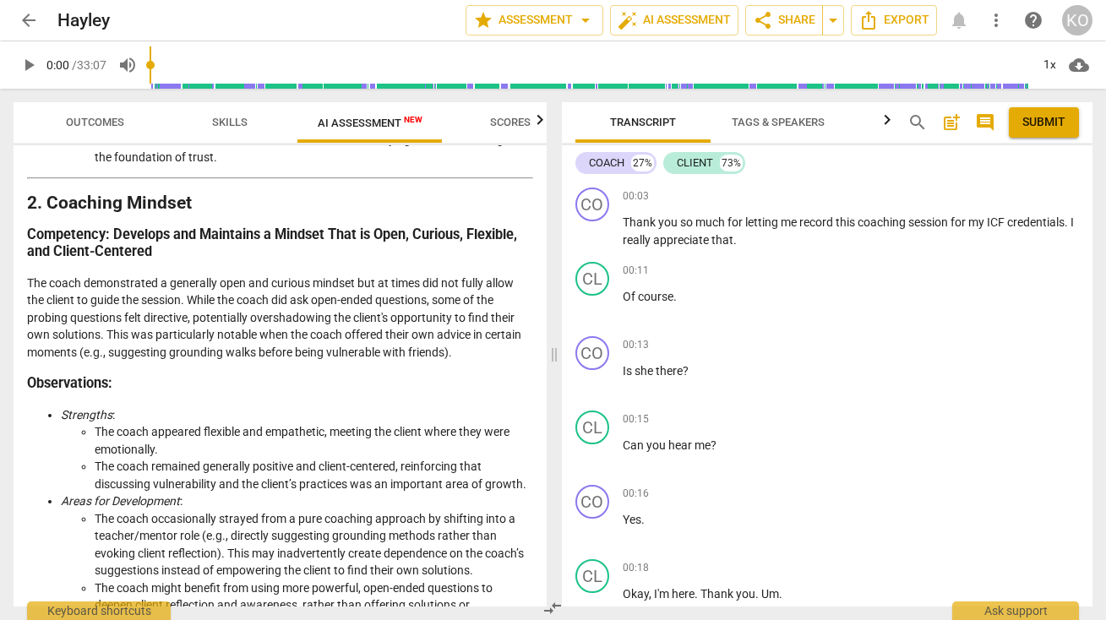
scroll to position [197, 0]
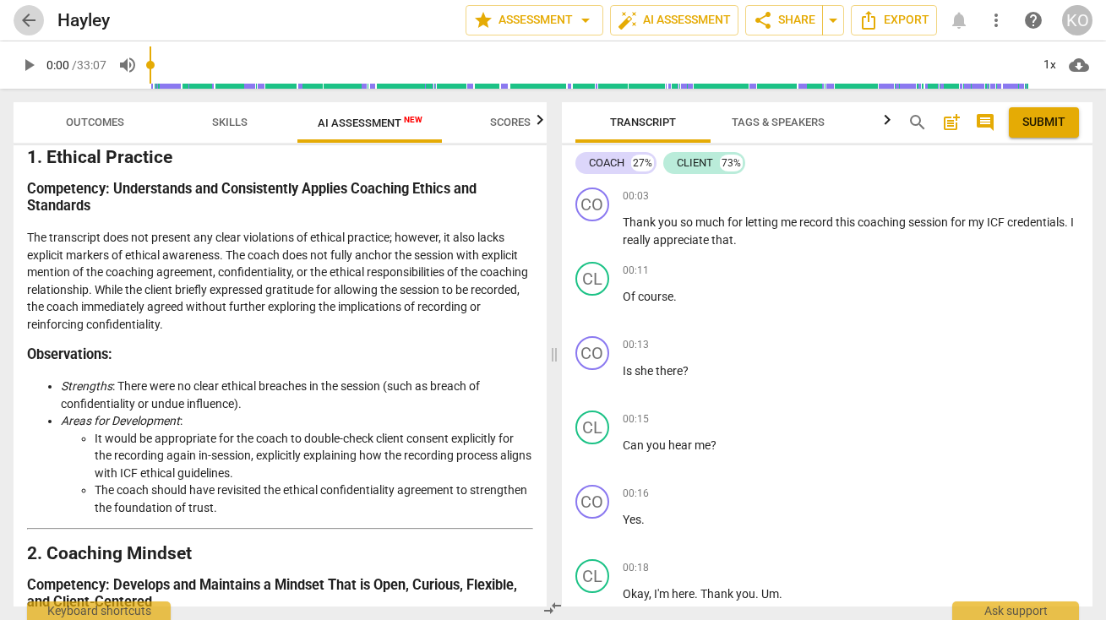
click at [28, 21] on span "arrow_back" at bounding box center [29, 20] width 20 height 20
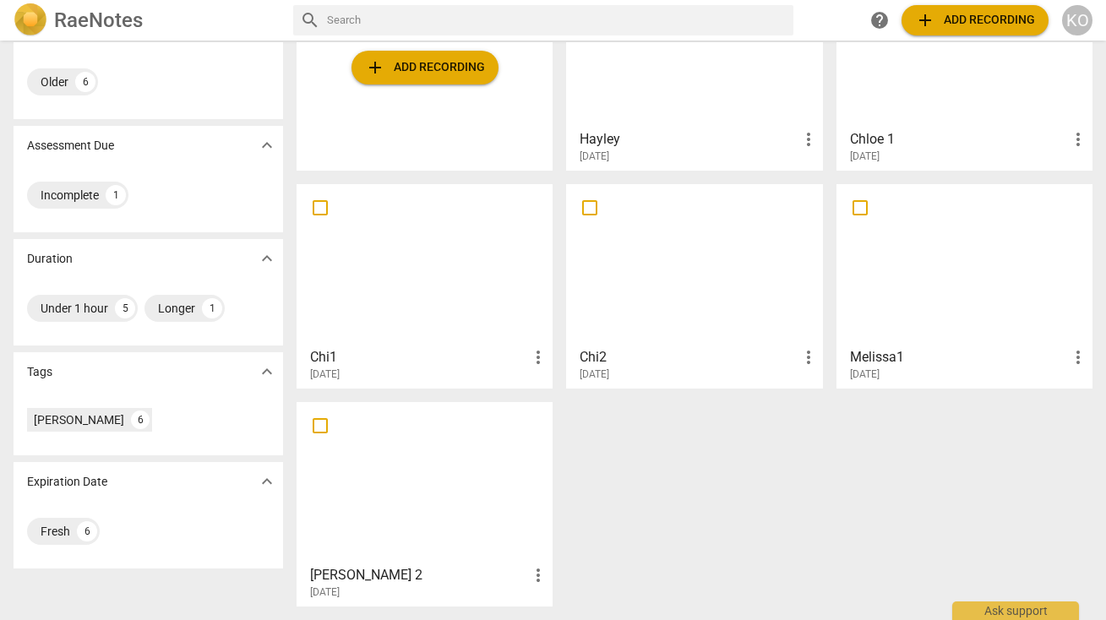
click at [433, 499] on div at bounding box center [424, 483] width 244 height 150
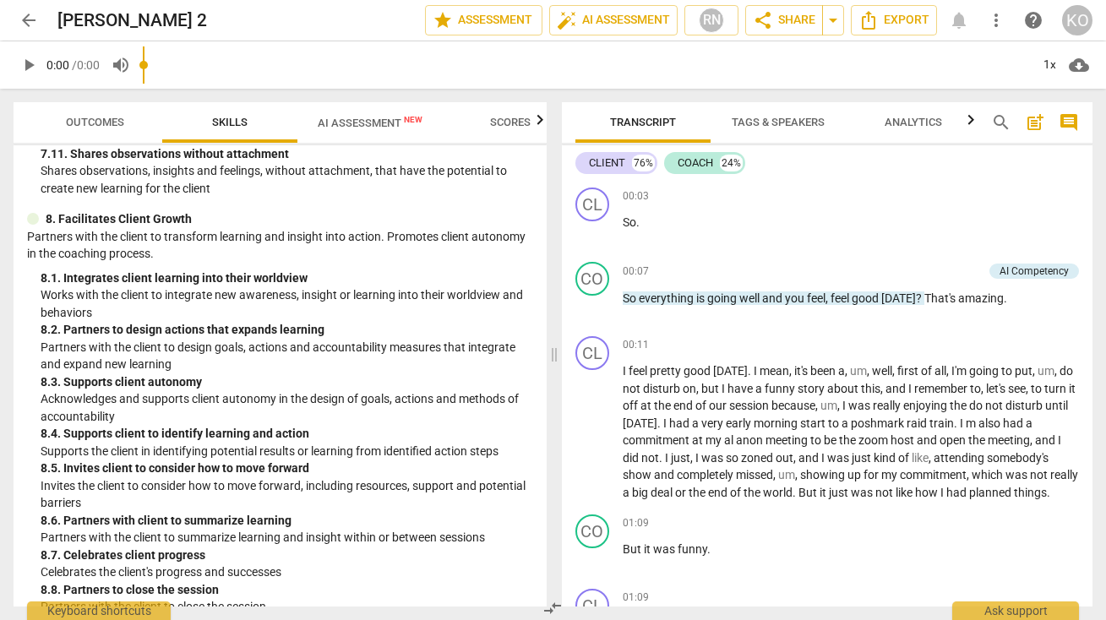
scroll to position [2763, 0]
click at [367, 123] on span "AI Assessment New" at bounding box center [370, 123] width 105 height 13
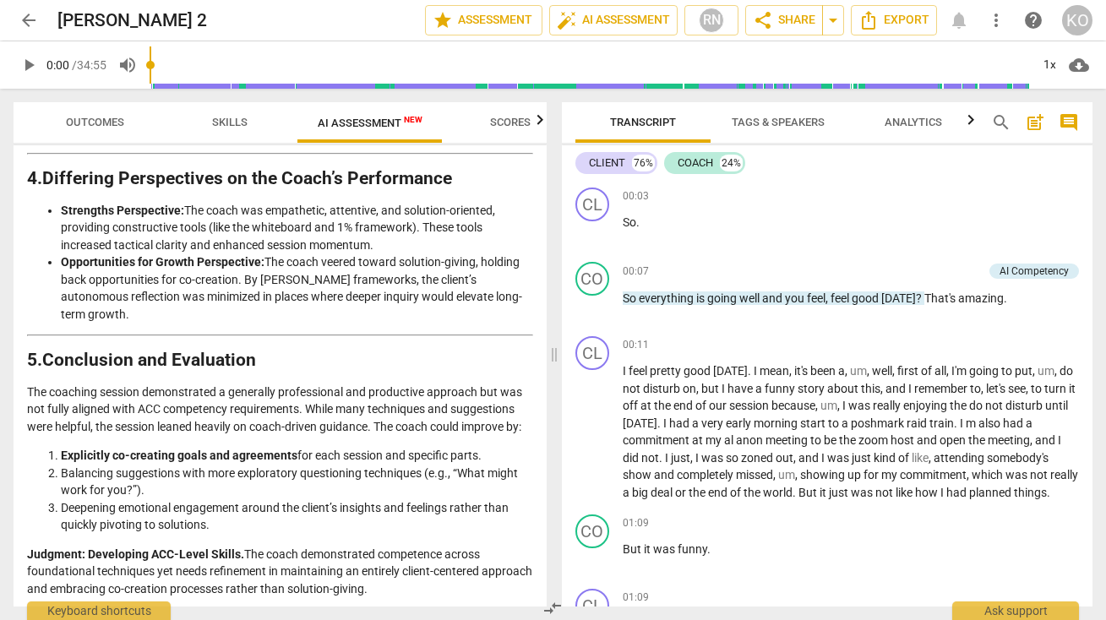
scroll to position [2523, 0]
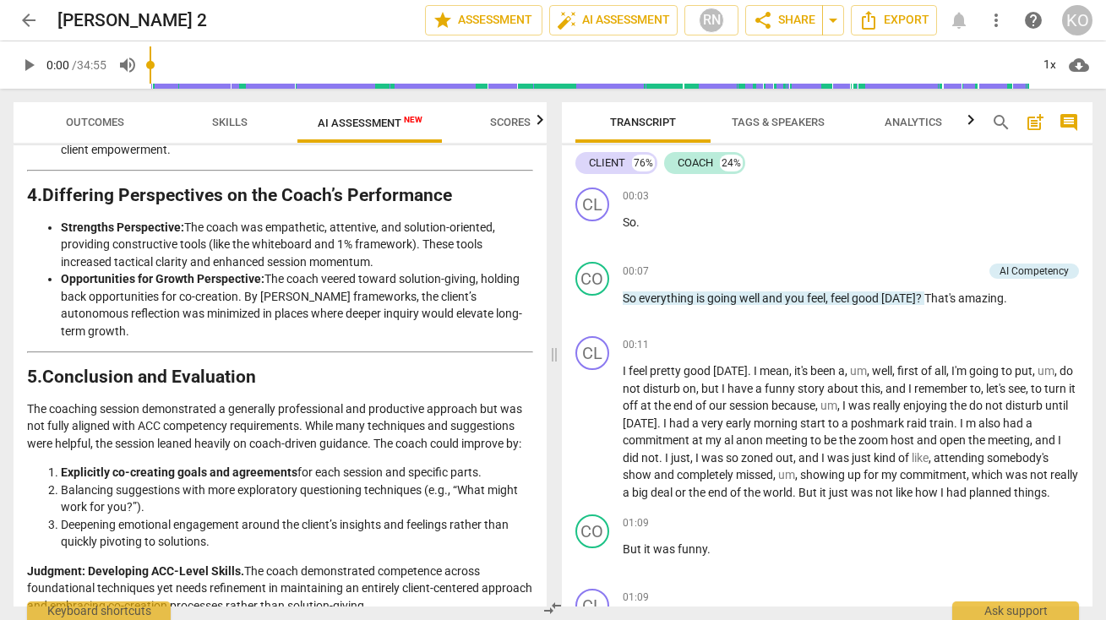
click at [31, 24] on span "arrow_back" at bounding box center [29, 20] width 20 height 20
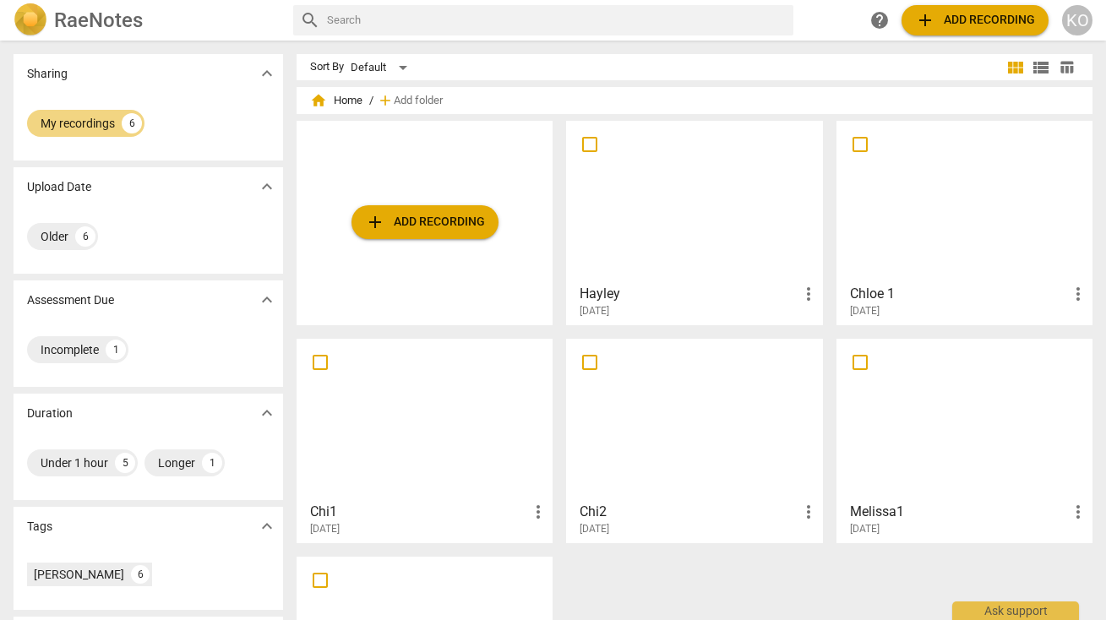
click at [720, 455] on div at bounding box center [694, 420] width 244 height 150
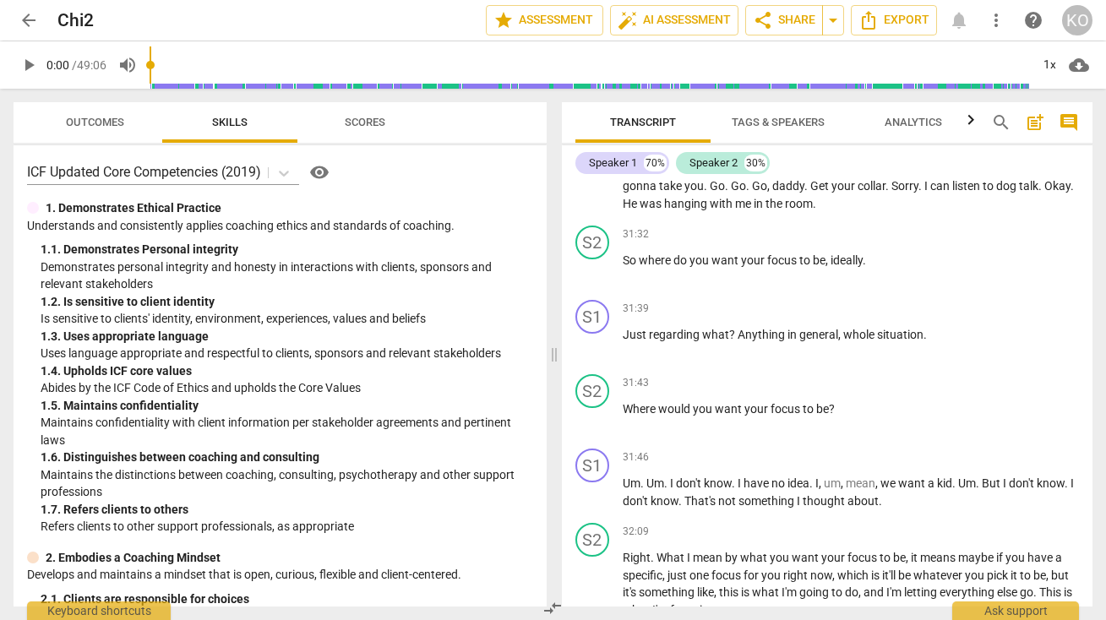
scroll to position [8717, 0]
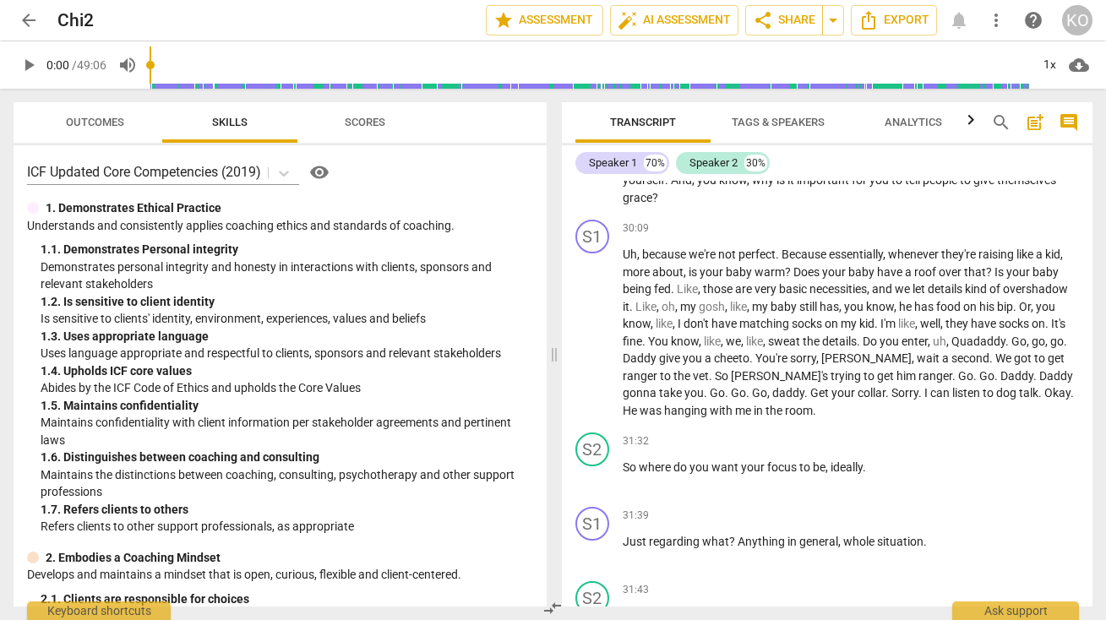
click at [783, 115] on span "Tags & Speakers" at bounding box center [777, 123] width 133 height 23
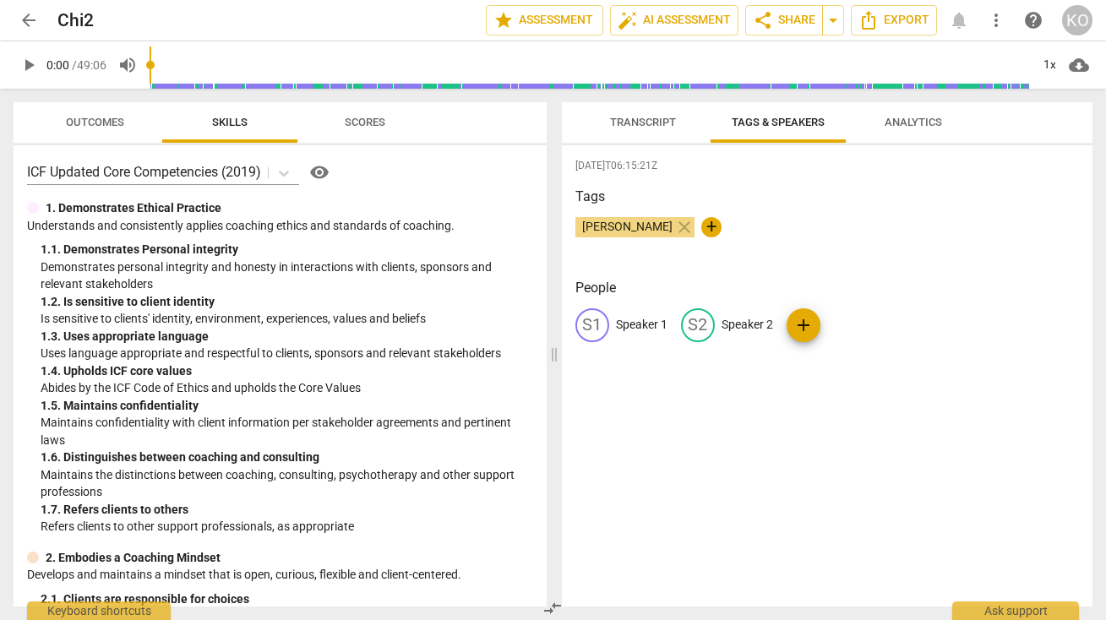
click at [643, 324] on p "Speaker 1" at bounding box center [642, 325] width 52 height 18
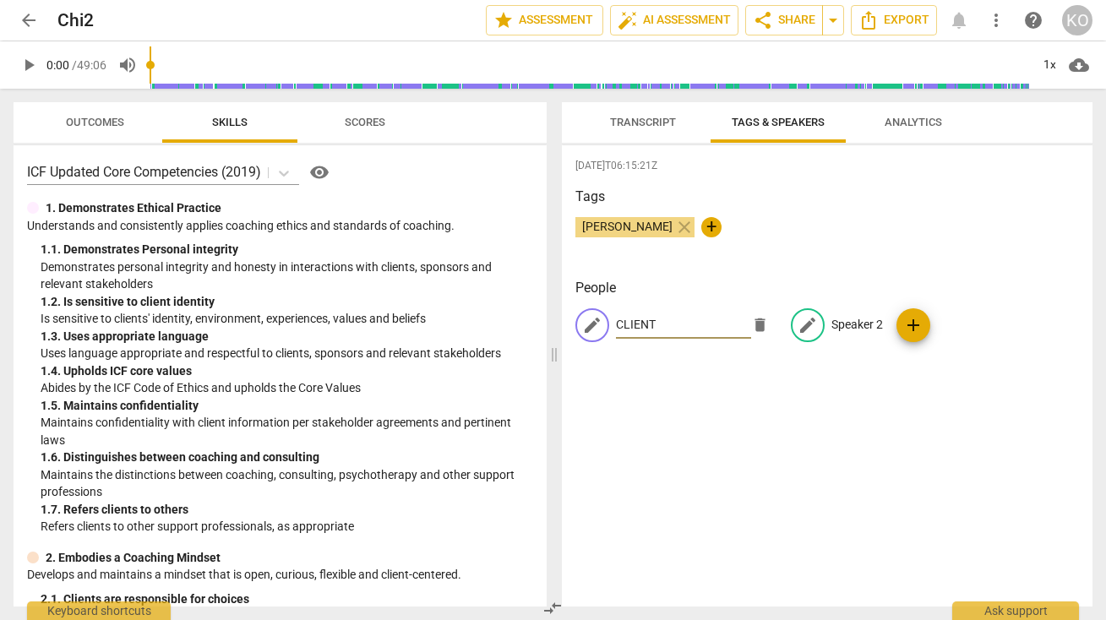
type input "CLIENT"
click at [840, 329] on p "Speaker 2" at bounding box center [857, 325] width 52 height 18
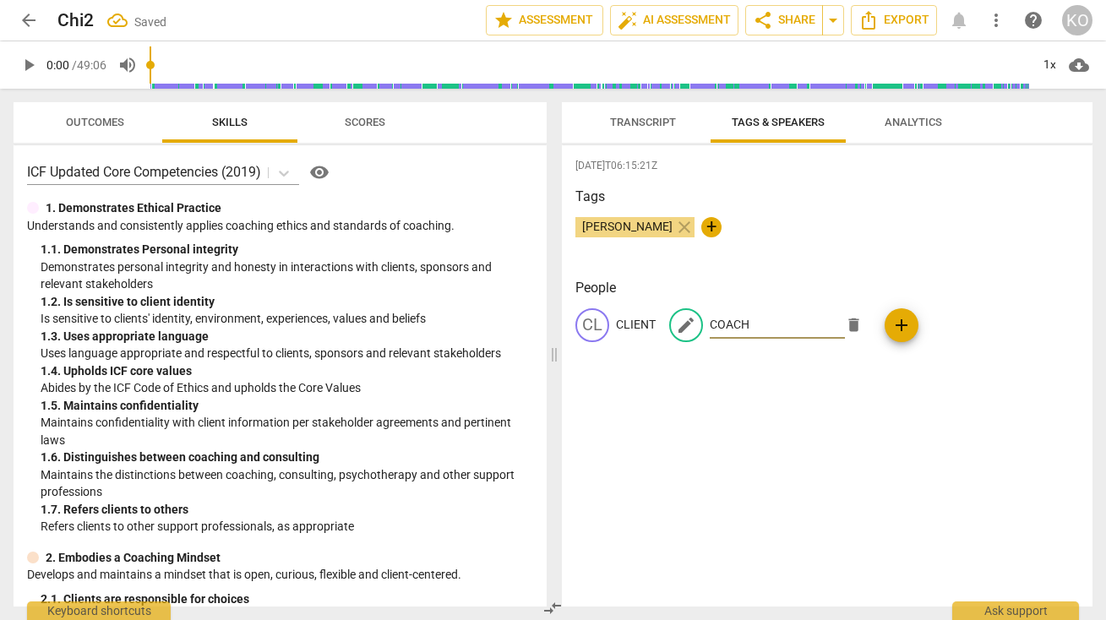
type input "COACH"
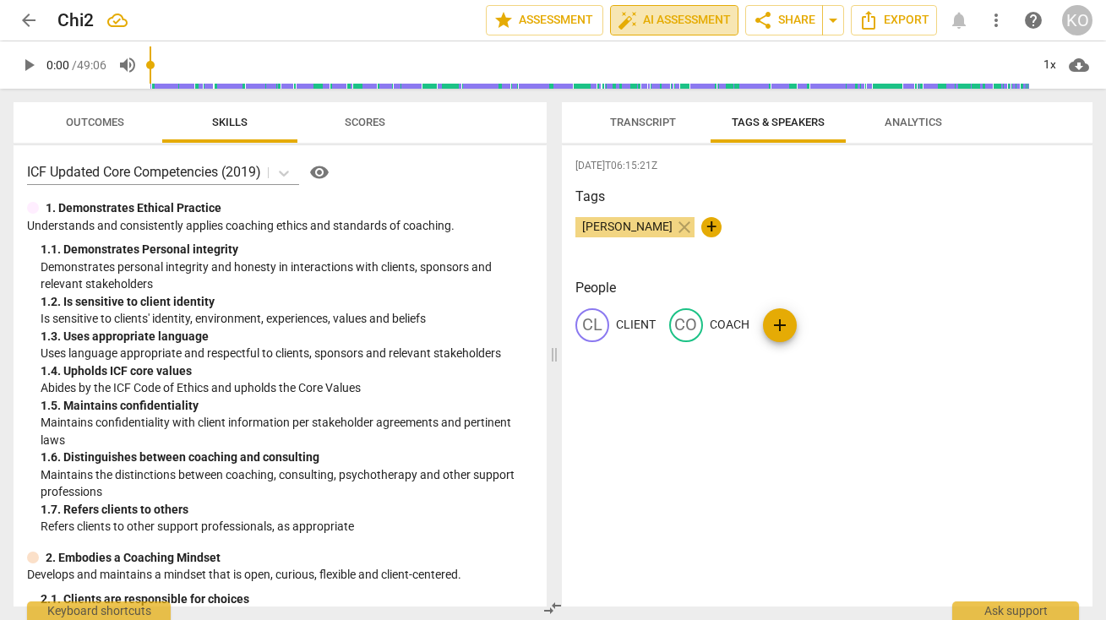
click at [663, 16] on span "auto_fix_high AI Assessment" at bounding box center [674, 20] width 113 height 20
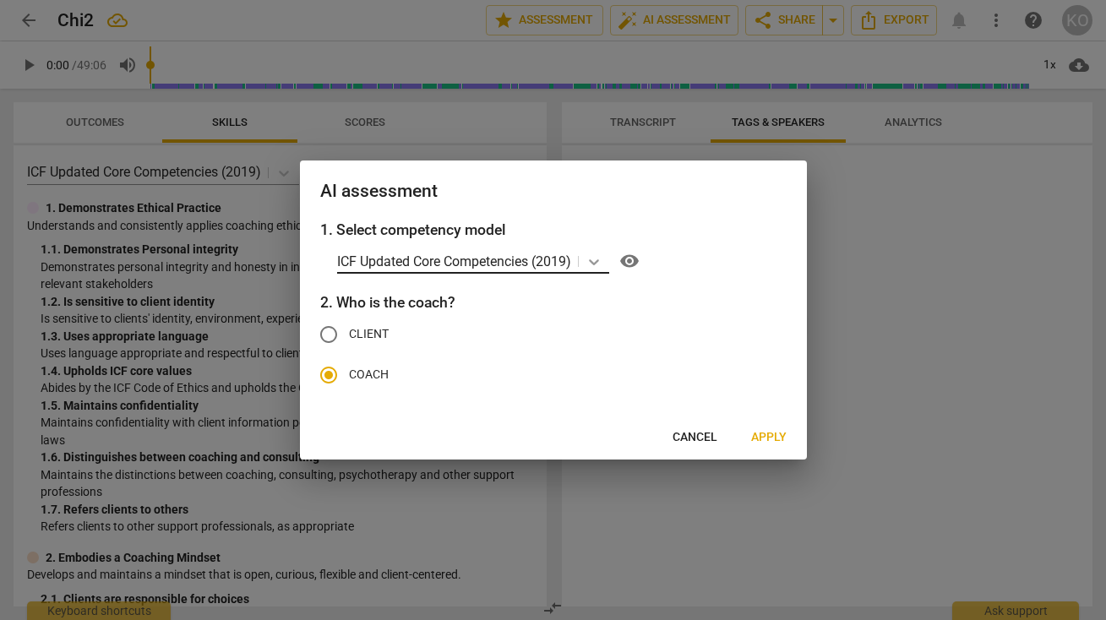
click at [598, 259] on icon at bounding box center [593, 261] width 17 height 17
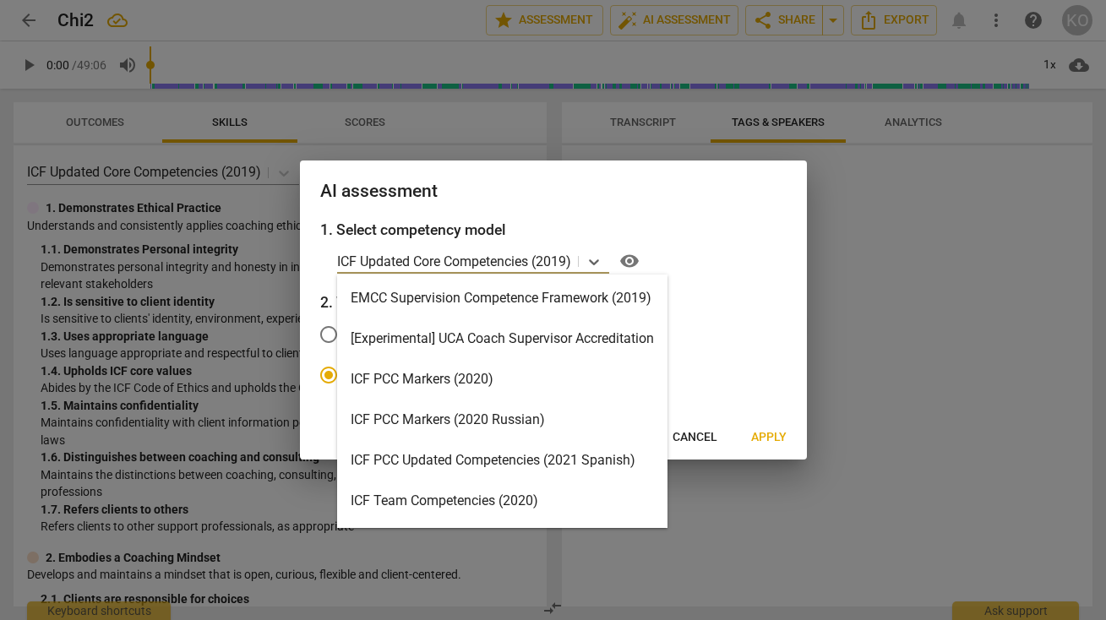
scroll to position [362, 0]
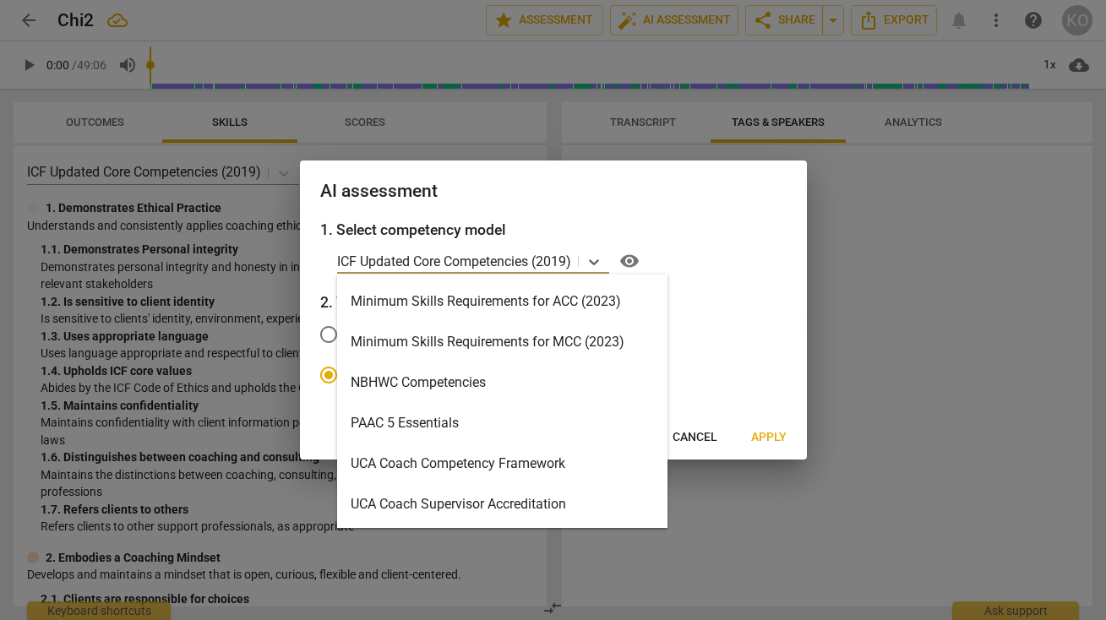
click at [540, 302] on div "Minimum Skills Requirements for ACC (2023)" at bounding box center [502, 301] width 330 height 41
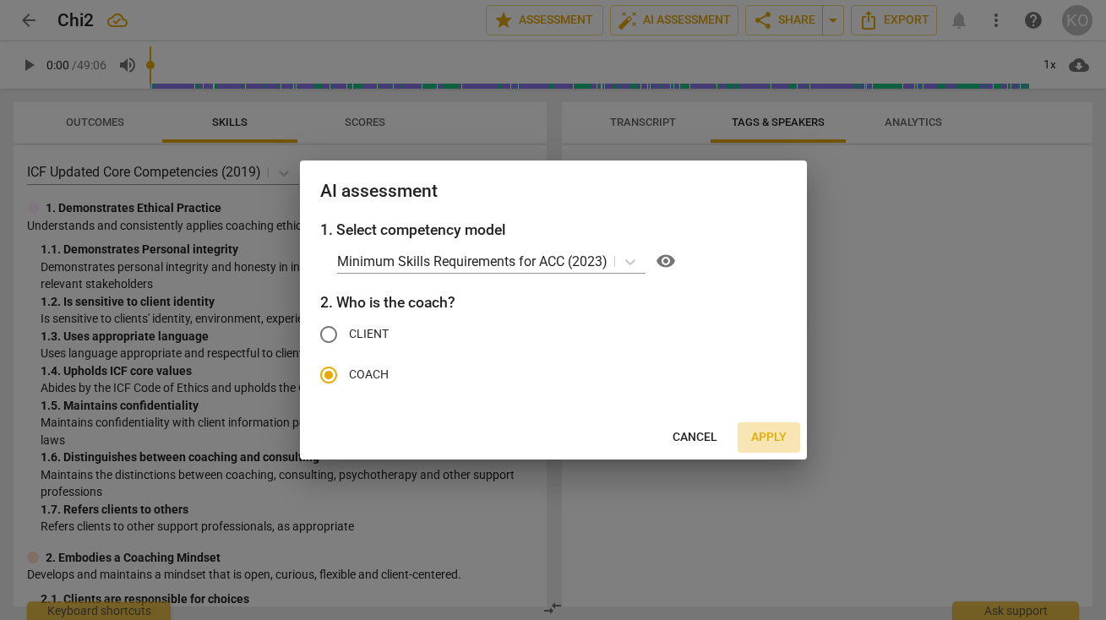
click at [767, 437] on span "Apply" at bounding box center [768, 437] width 35 height 17
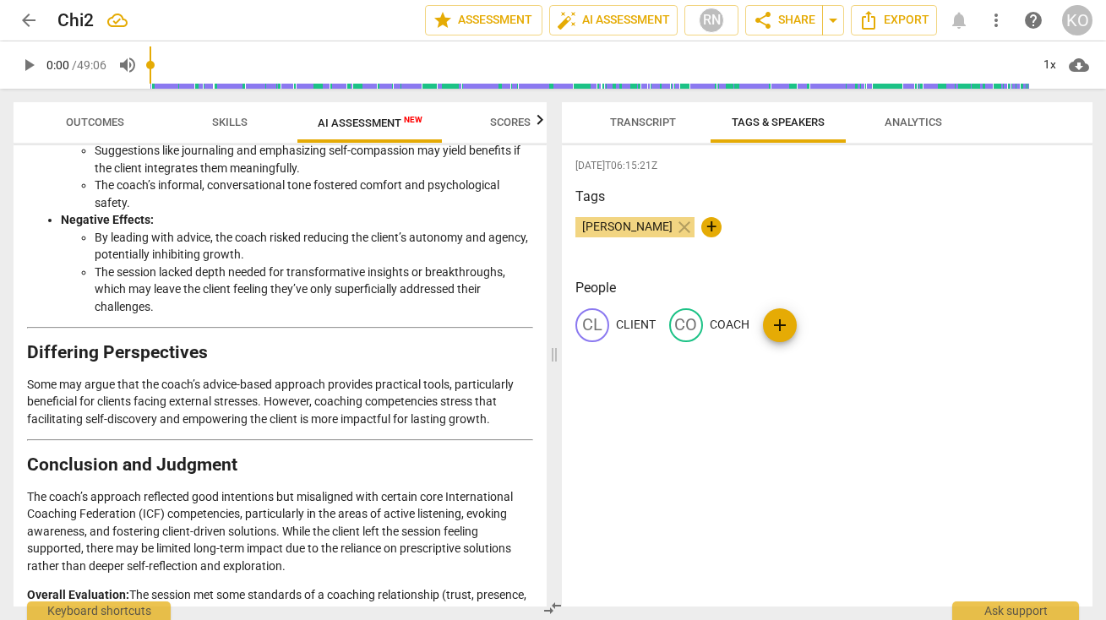
scroll to position [0, 0]
click at [29, 14] on span "arrow_back" at bounding box center [29, 20] width 20 height 20
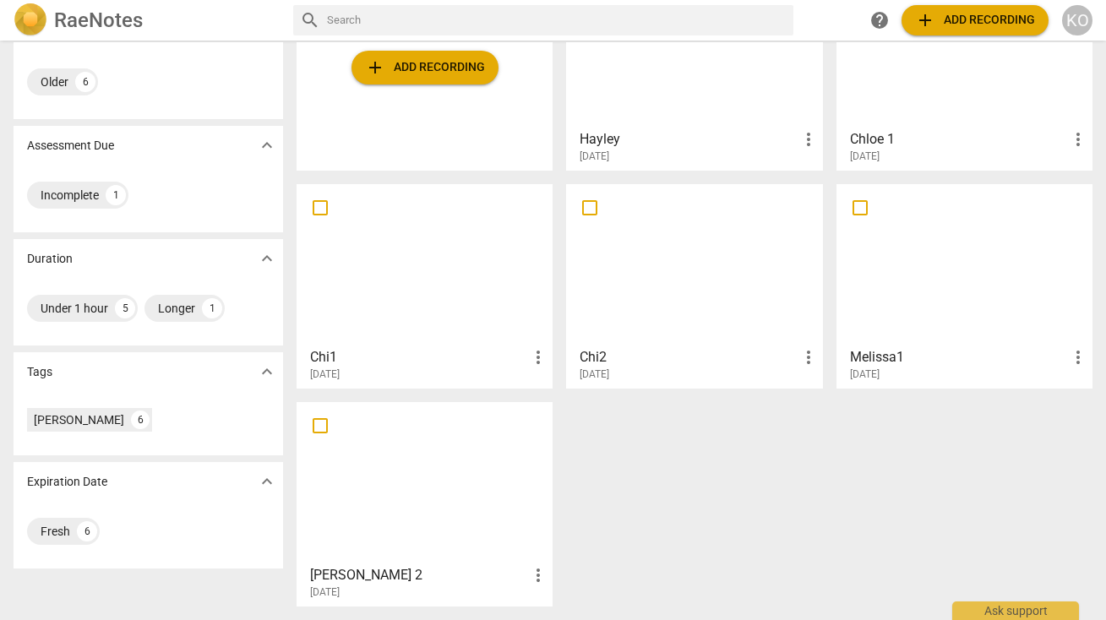
scroll to position [155, 0]
click at [805, 357] on span "more_vert" at bounding box center [808, 357] width 20 height 20
click at [819, 401] on li "Delete" at bounding box center [825, 398] width 64 height 41
click at [929, 103] on div at bounding box center [964, 47] width 244 height 150
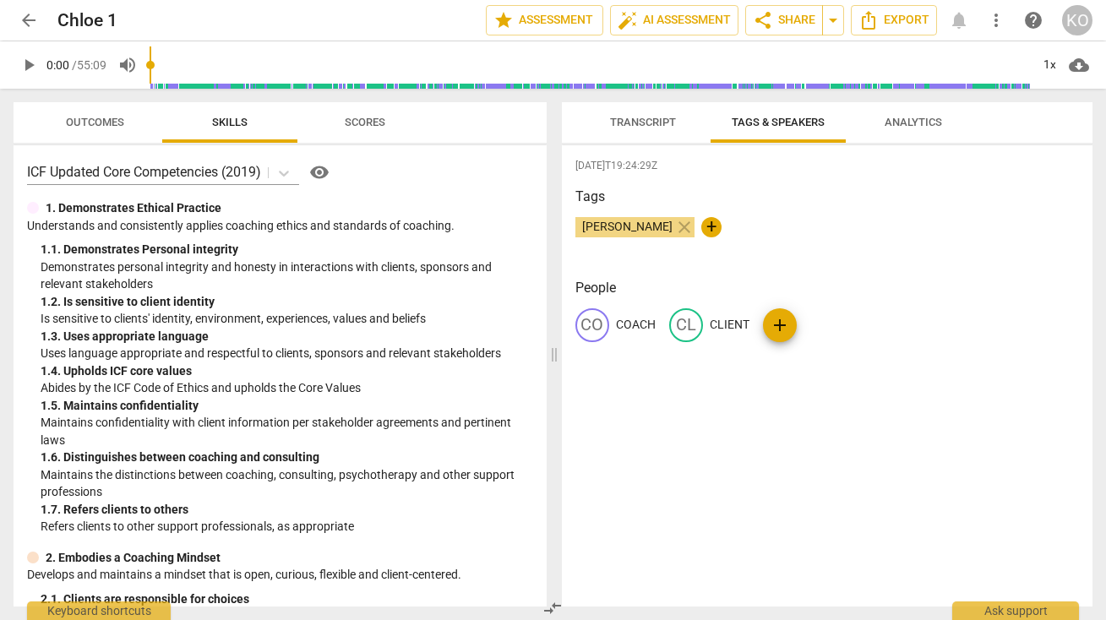
click at [618, 117] on span "Transcript" at bounding box center [643, 122] width 66 height 13
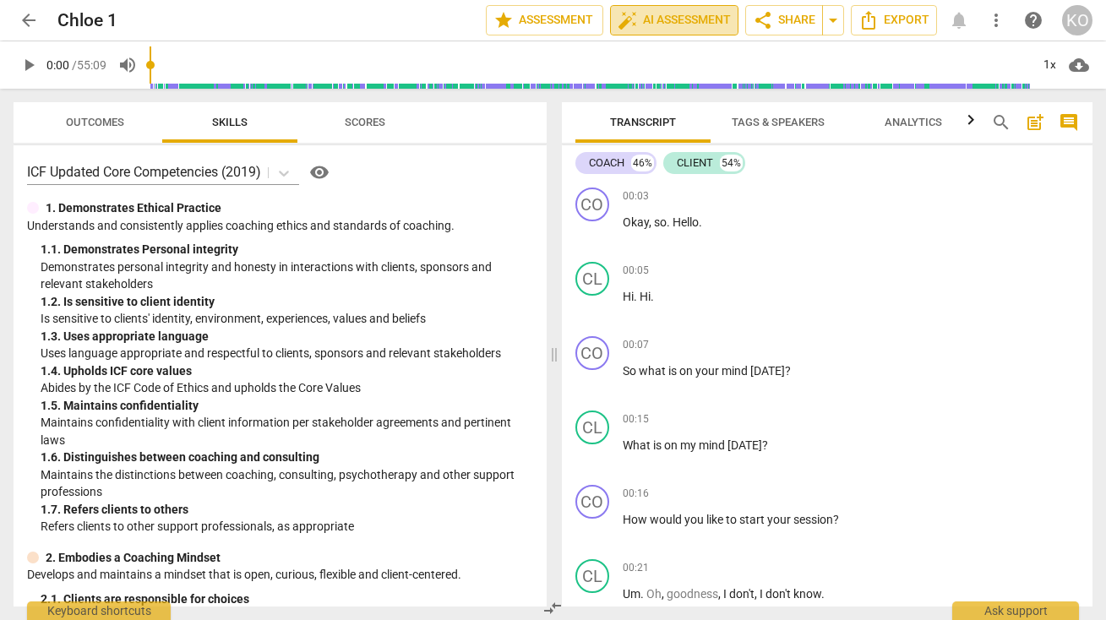
click at [672, 18] on span "auto_fix_high AI Assessment" at bounding box center [674, 20] width 113 height 20
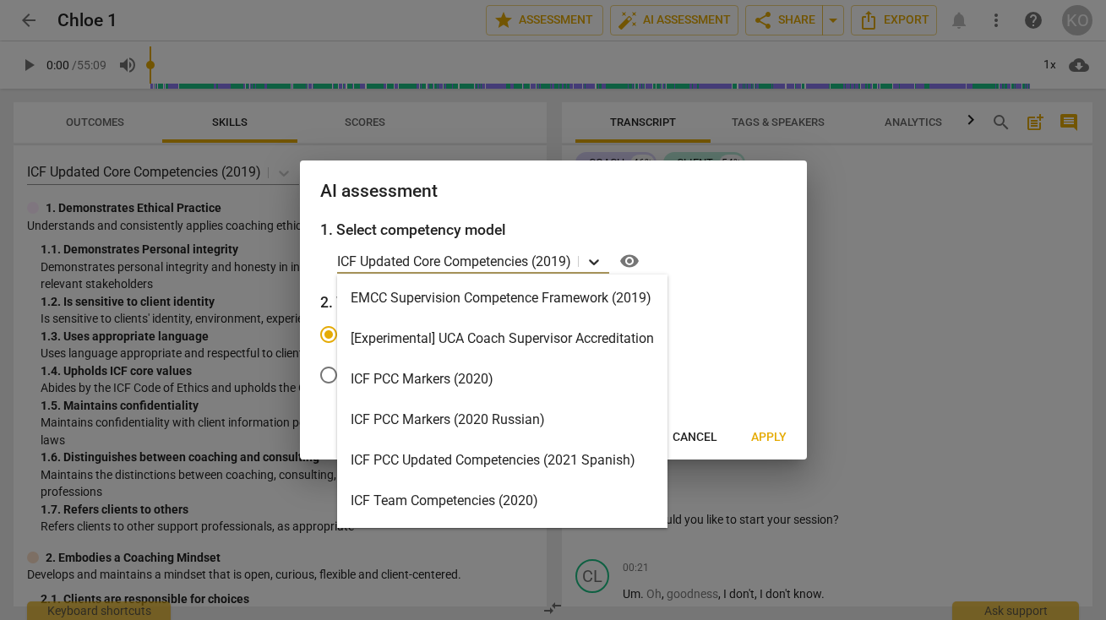
click at [600, 259] on icon at bounding box center [593, 261] width 17 height 17
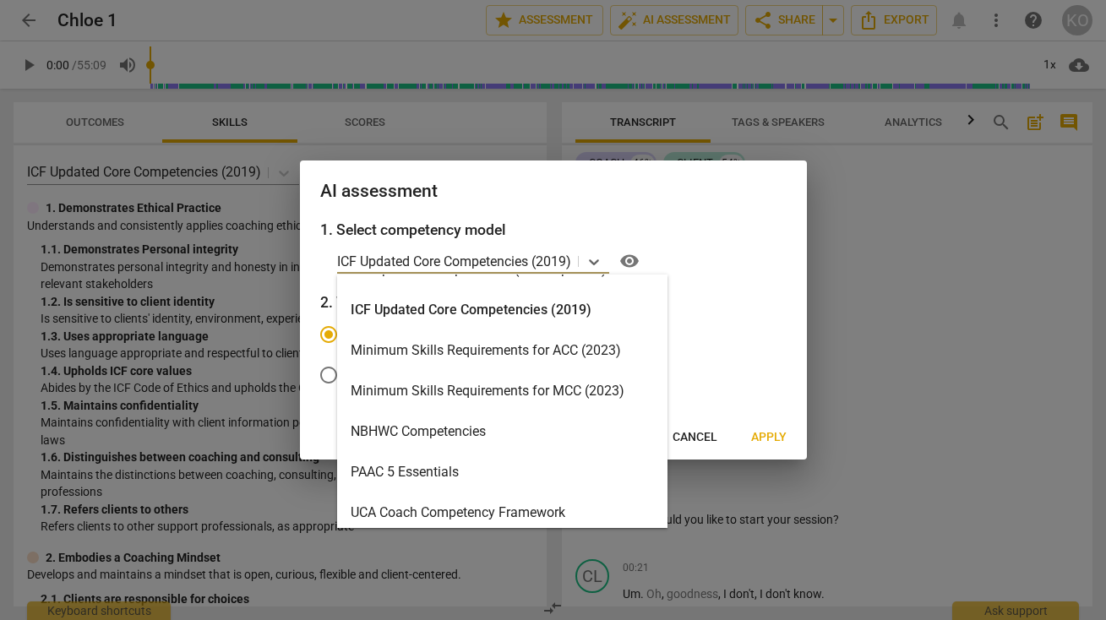
scroll to position [312, 0]
click at [482, 356] on div "Minimum Skills Requirements for ACC (2023)" at bounding box center [502, 351] width 330 height 41
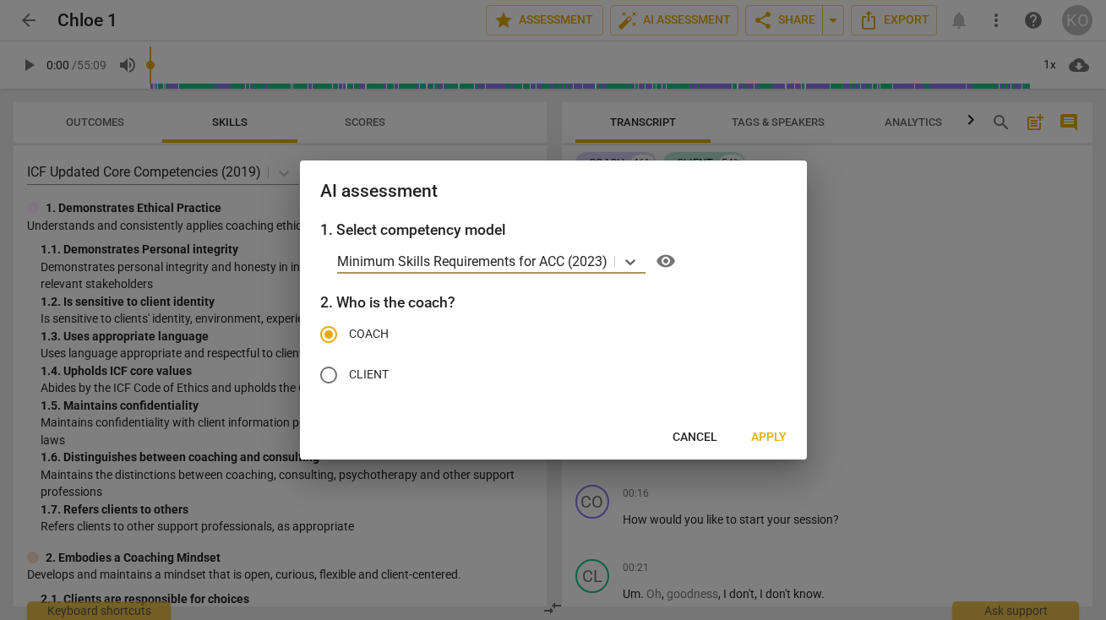
click at [770, 436] on span "Apply" at bounding box center [768, 437] width 35 height 17
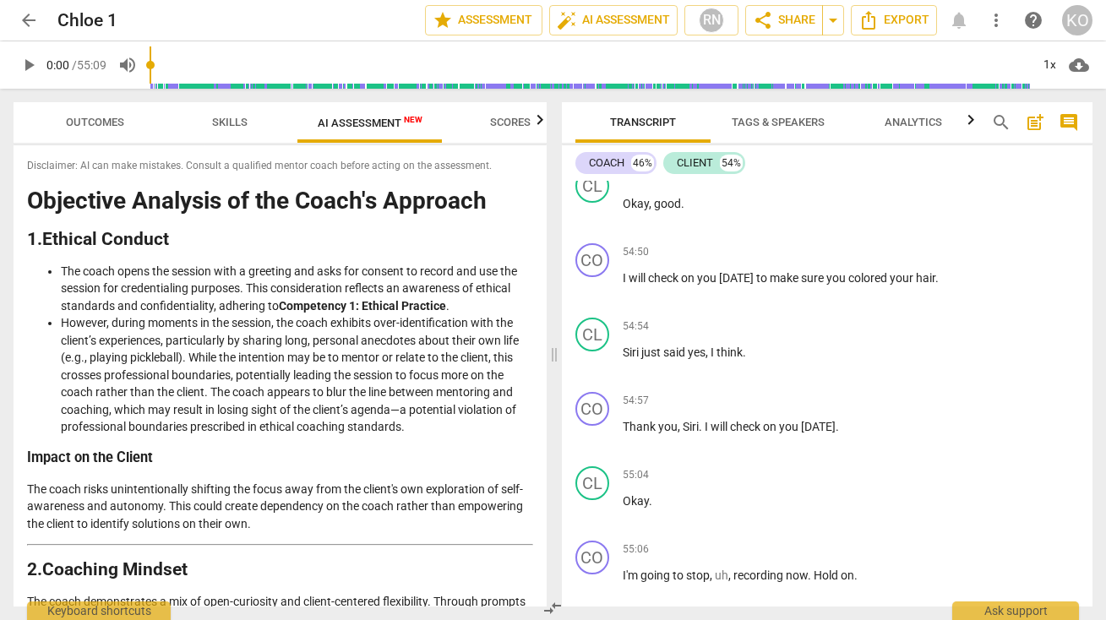
scroll to position [0, 0]
click at [34, 24] on span "arrow_back" at bounding box center [29, 20] width 20 height 20
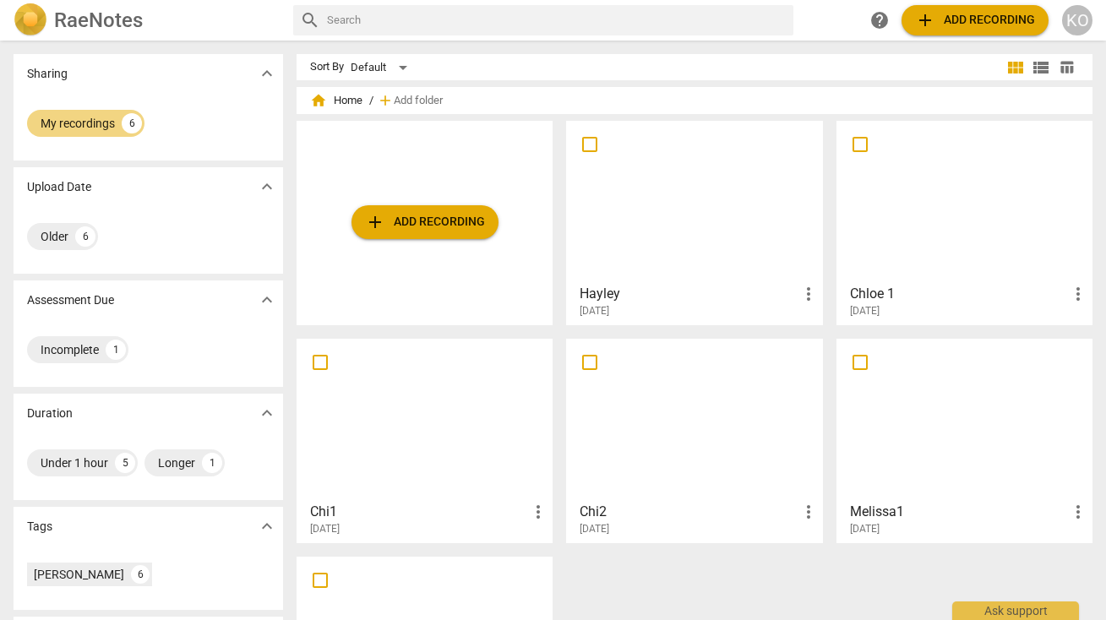
click at [344, 100] on span "home Home" at bounding box center [336, 100] width 52 height 17
click at [315, 99] on span "home" at bounding box center [318, 100] width 17 height 17
click at [783, 291] on h3 "Hayley" at bounding box center [689, 294] width 218 height 20
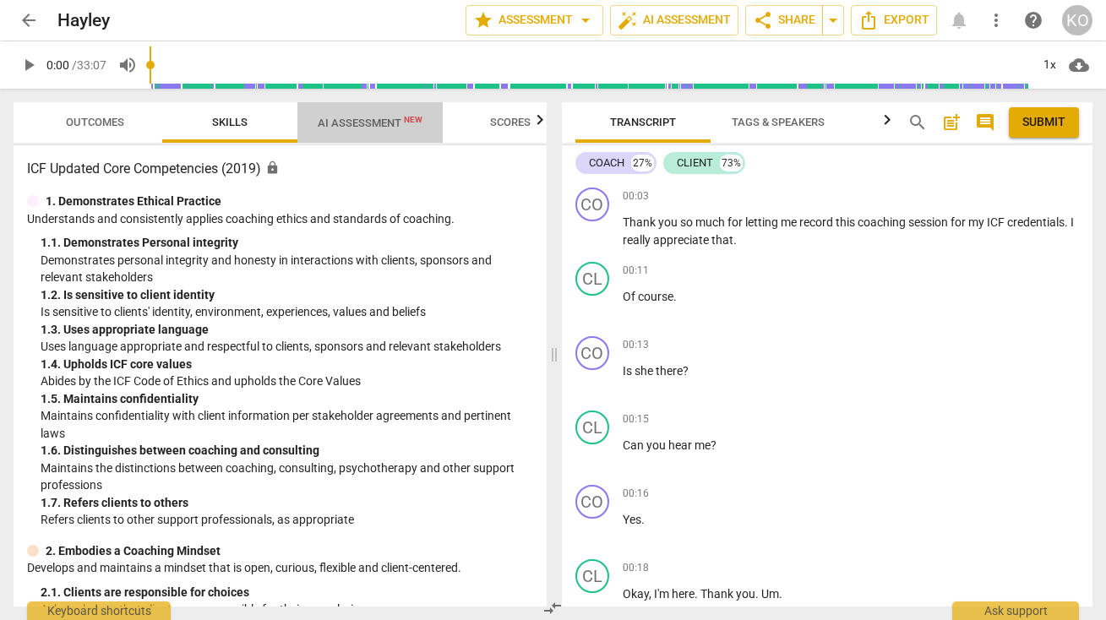
click at [385, 124] on span "AI Assessment New" at bounding box center [370, 123] width 105 height 13
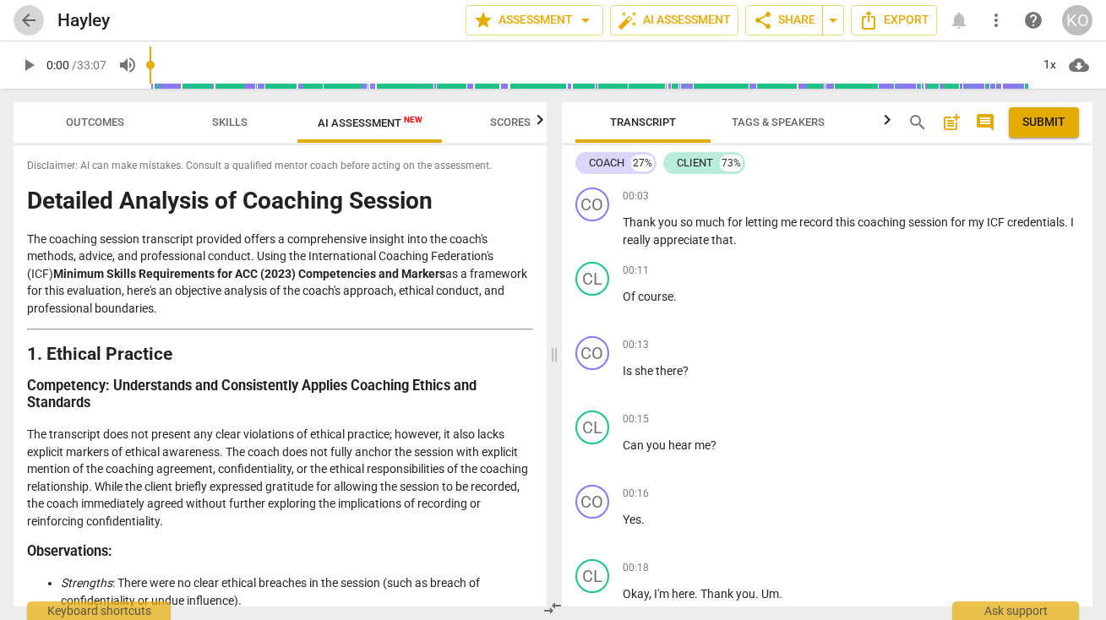
click at [31, 23] on span "arrow_back" at bounding box center [29, 20] width 20 height 20
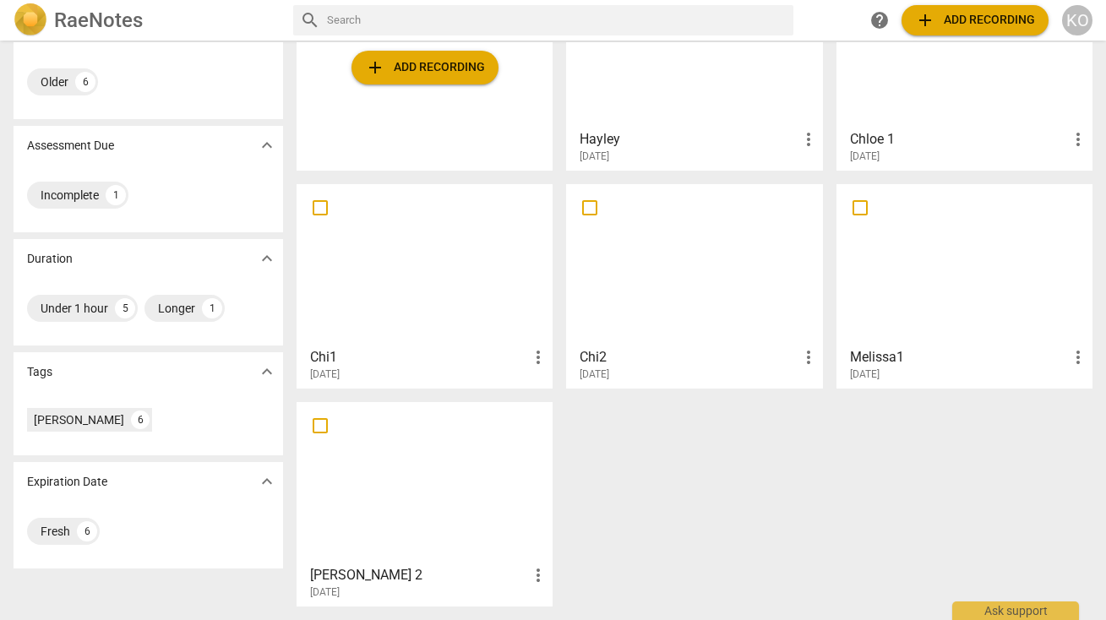
scroll to position [155, 0]
click at [421, 498] on div at bounding box center [424, 483] width 244 height 150
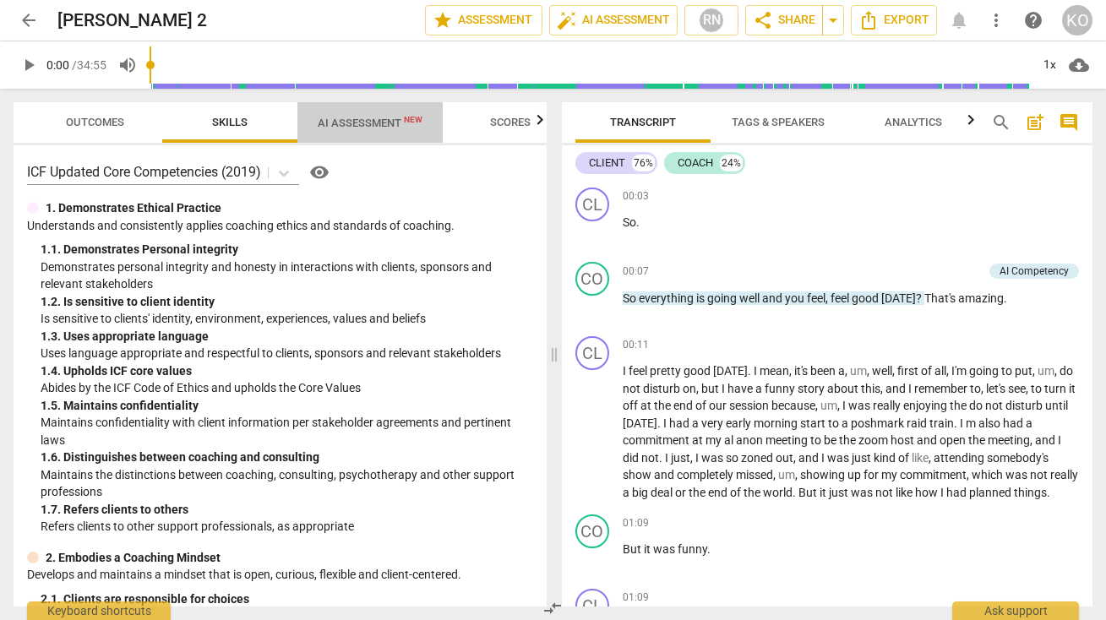
click at [393, 121] on span "AI Assessment New" at bounding box center [370, 123] width 105 height 13
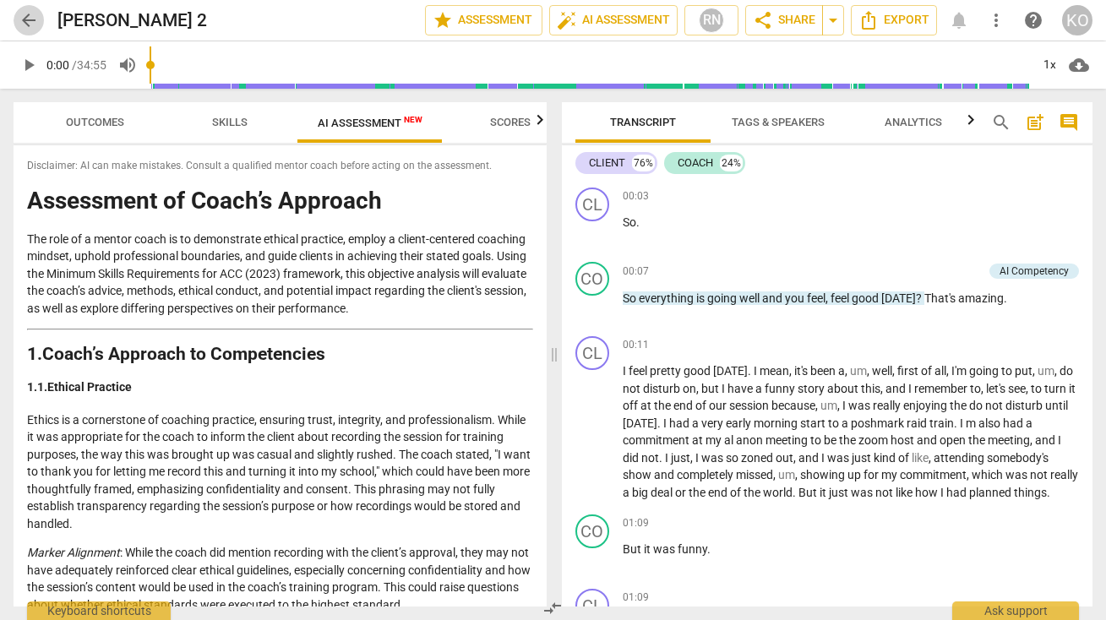
click at [21, 17] on span "arrow_back" at bounding box center [29, 20] width 20 height 20
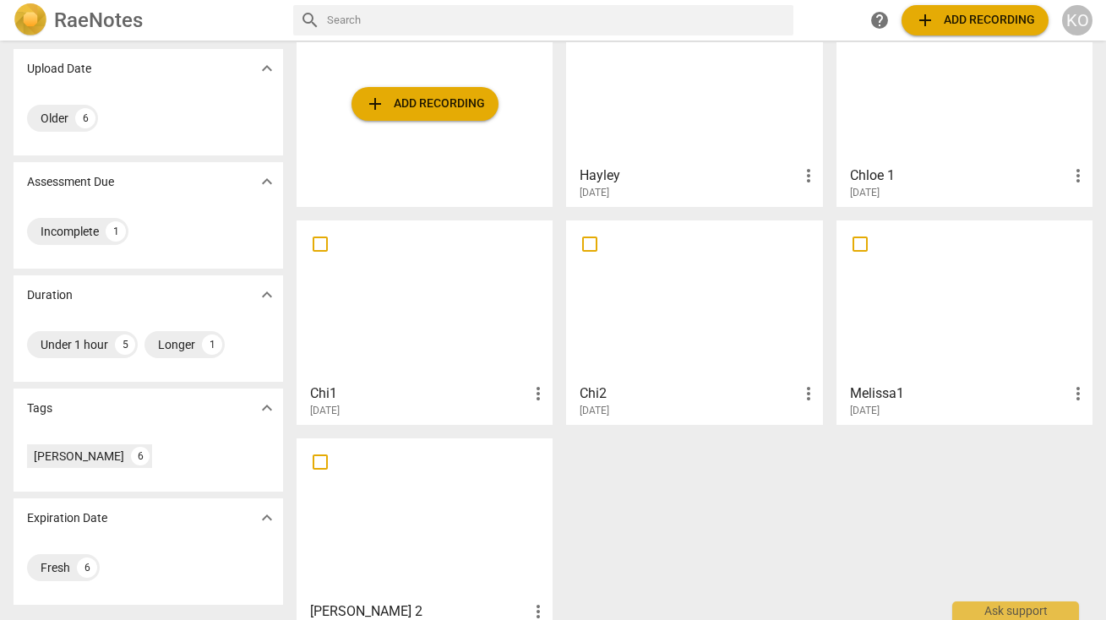
scroll to position [117, 0]
click at [684, 113] on div at bounding box center [694, 84] width 244 height 150
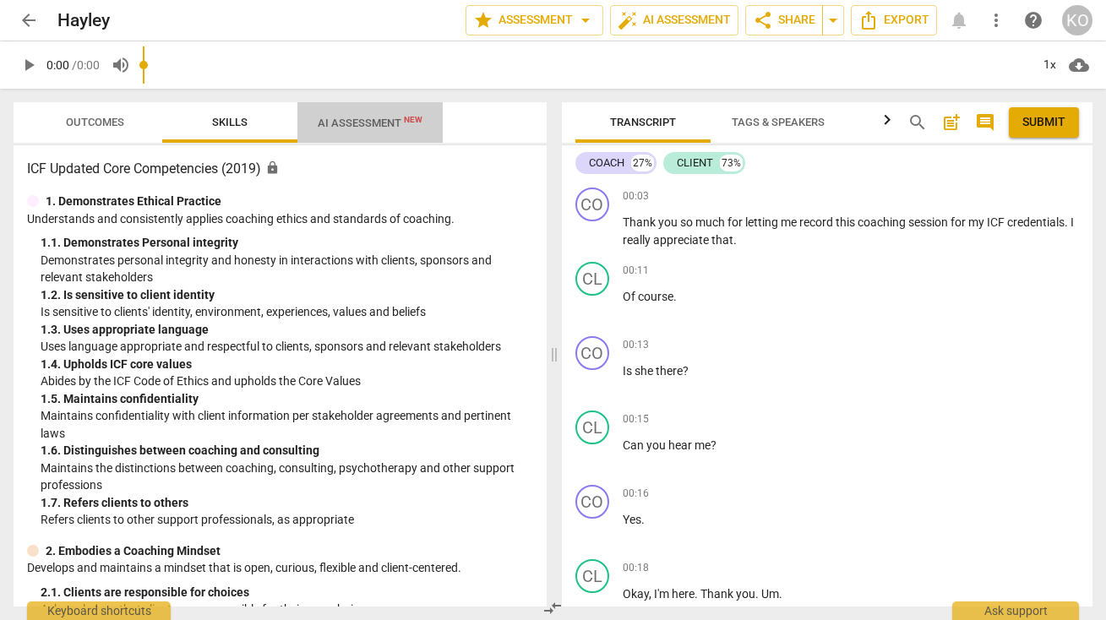
click at [390, 120] on span "AI Assessment New" at bounding box center [370, 123] width 105 height 13
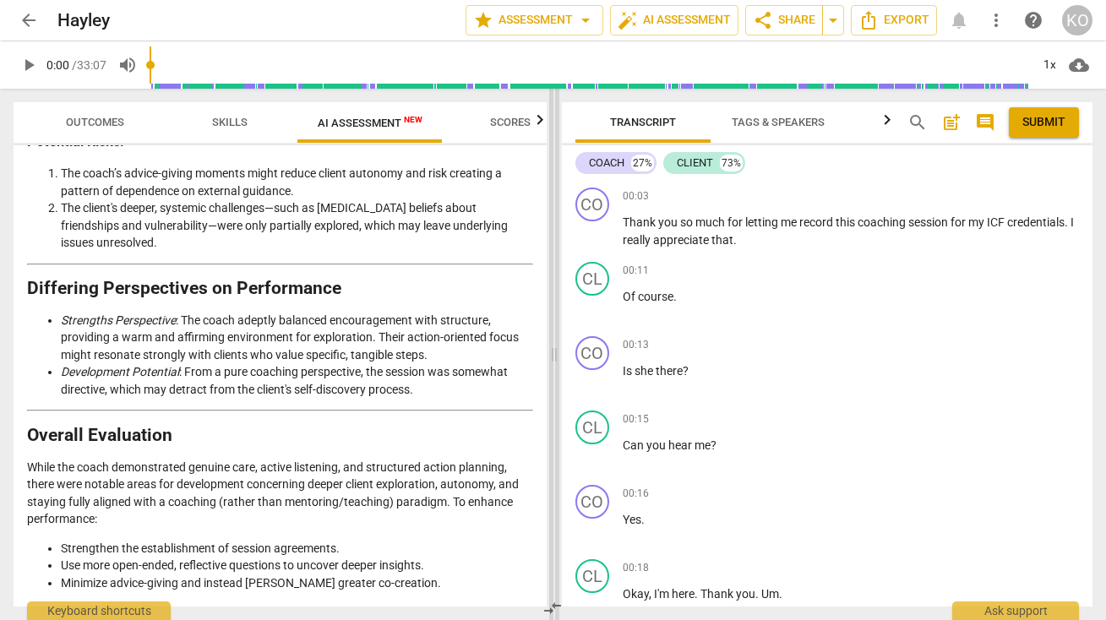
scroll to position [3544, 0]
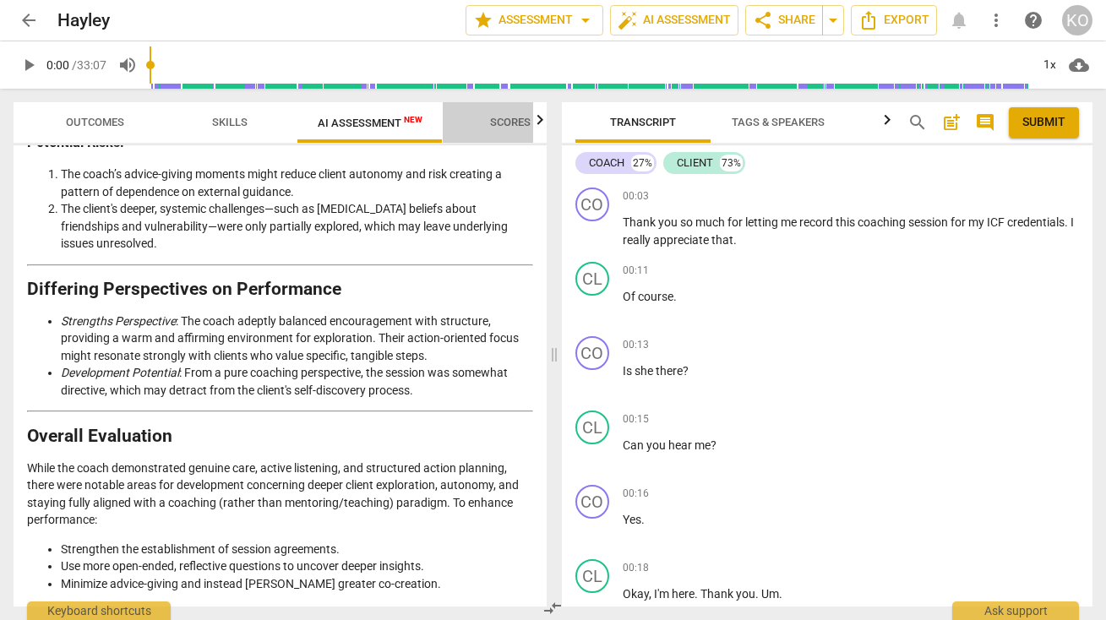
click at [504, 128] on span "Scores" at bounding box center [510, 123] width 81 height 23
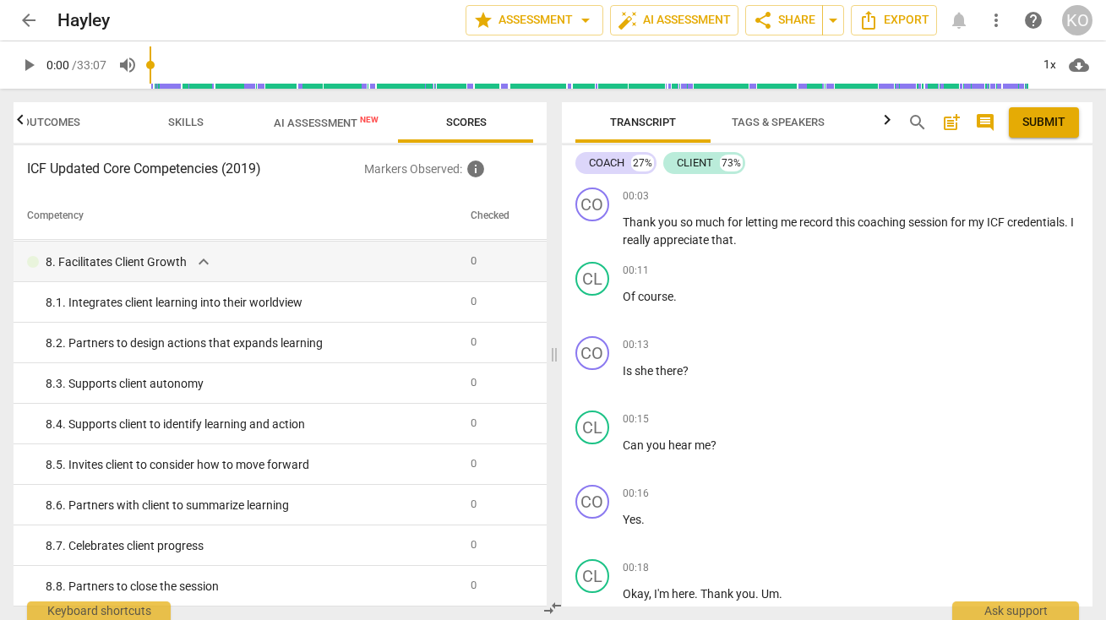
scroll to position [2512, 0]
click at [309, 120] on span "AI Assessment New" at bounding box center [326, 123] width 105 height 13
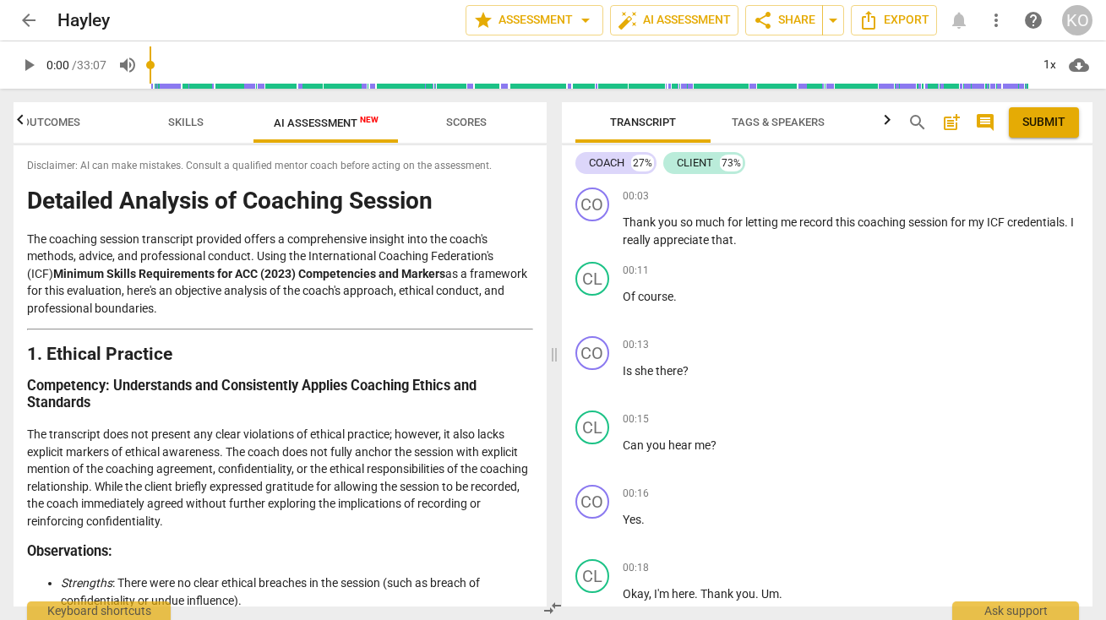
scroll to position [0, 0]
click at [1041, 122] on span "Submit" at bounding box center [1043, 122] width 43 height 17
click at [778, 20] on span "share Share" at bounding box center [784, 20] width 63 height 20
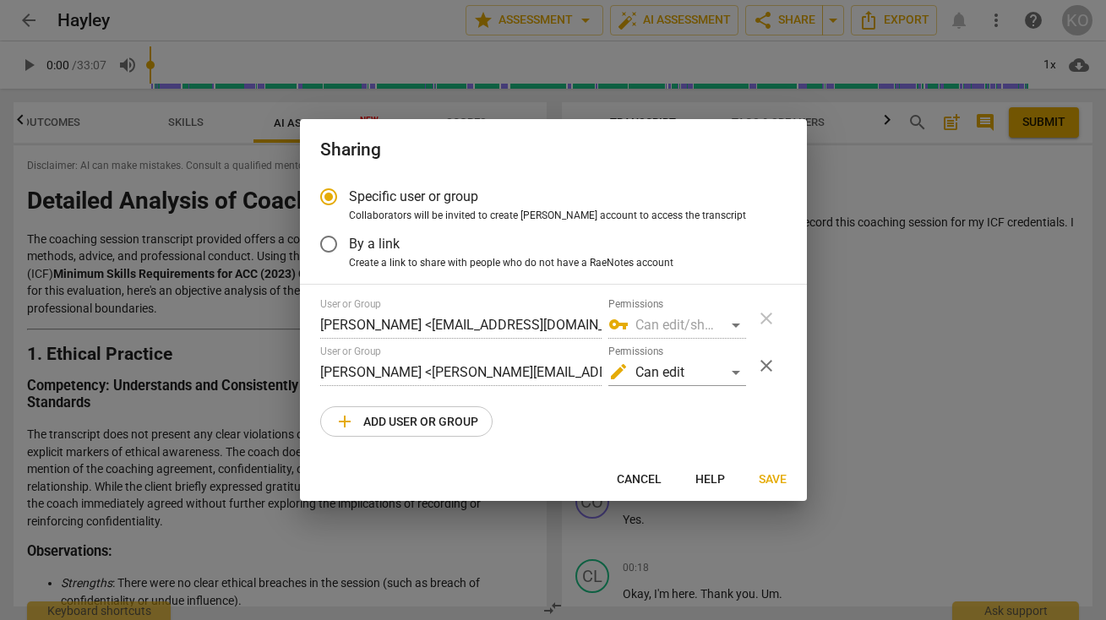
click at [769, 367] on span "close" at bounding box center [766, 366] width 20 height 20
radio input "false"
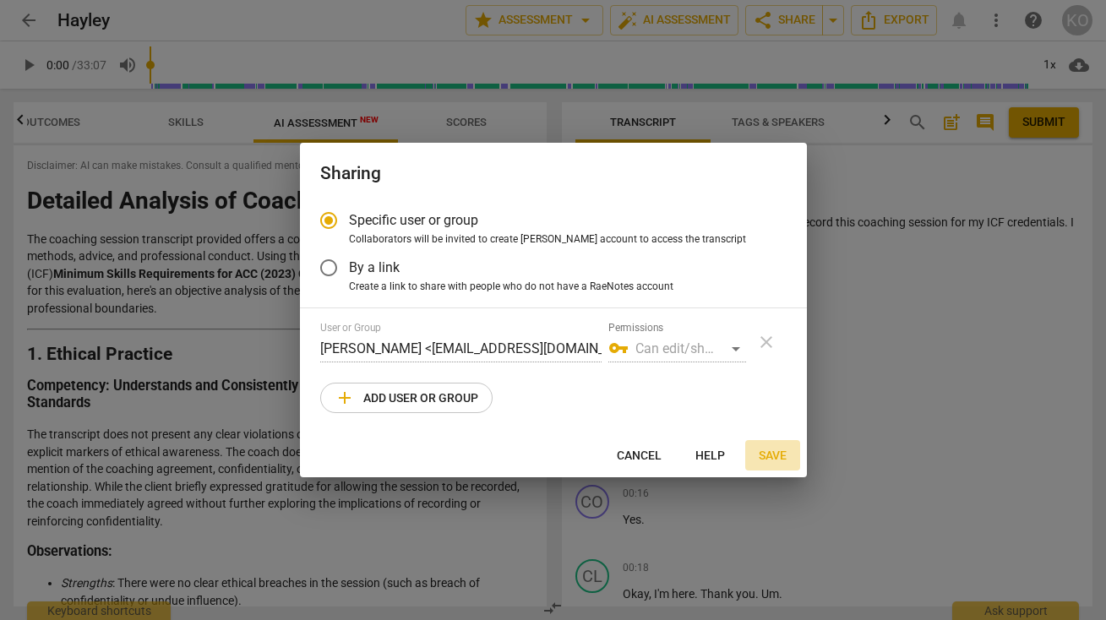
click at [775, 453] on span "Save" at bounding box center [773, 456] width 28 height 17
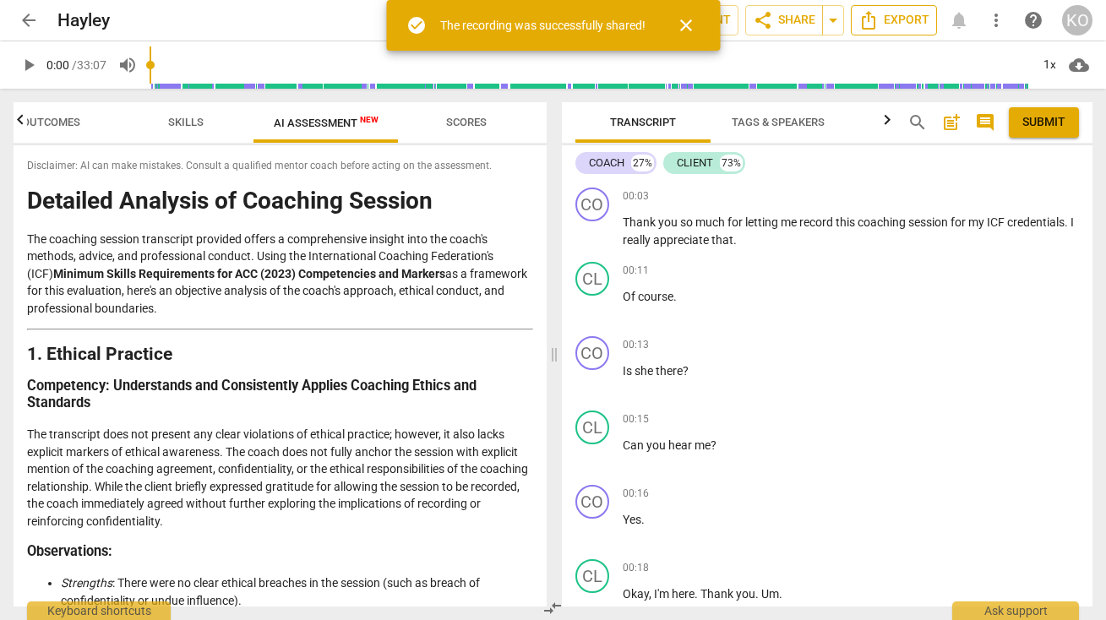
click at [907, 19] on span "Export" at bounding box center [893, 20] width 71 height 20
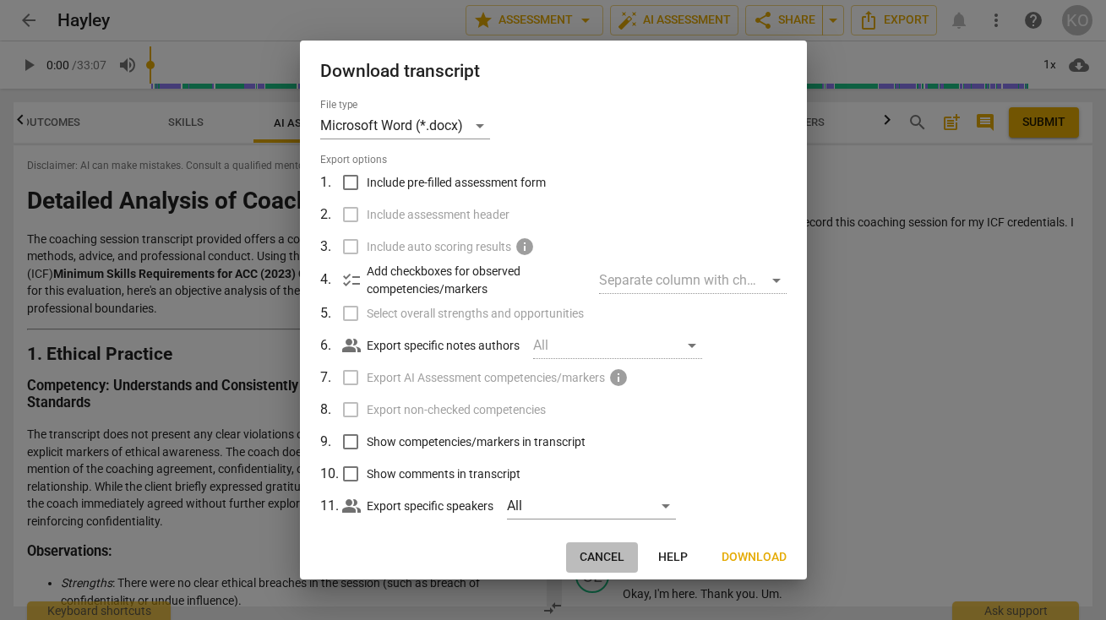
click at [610, 557] on span "Cancel" at bounding box center [602, 557] width 45 height 17
